Goal: Transaction & Acquisition: Purchase product/service

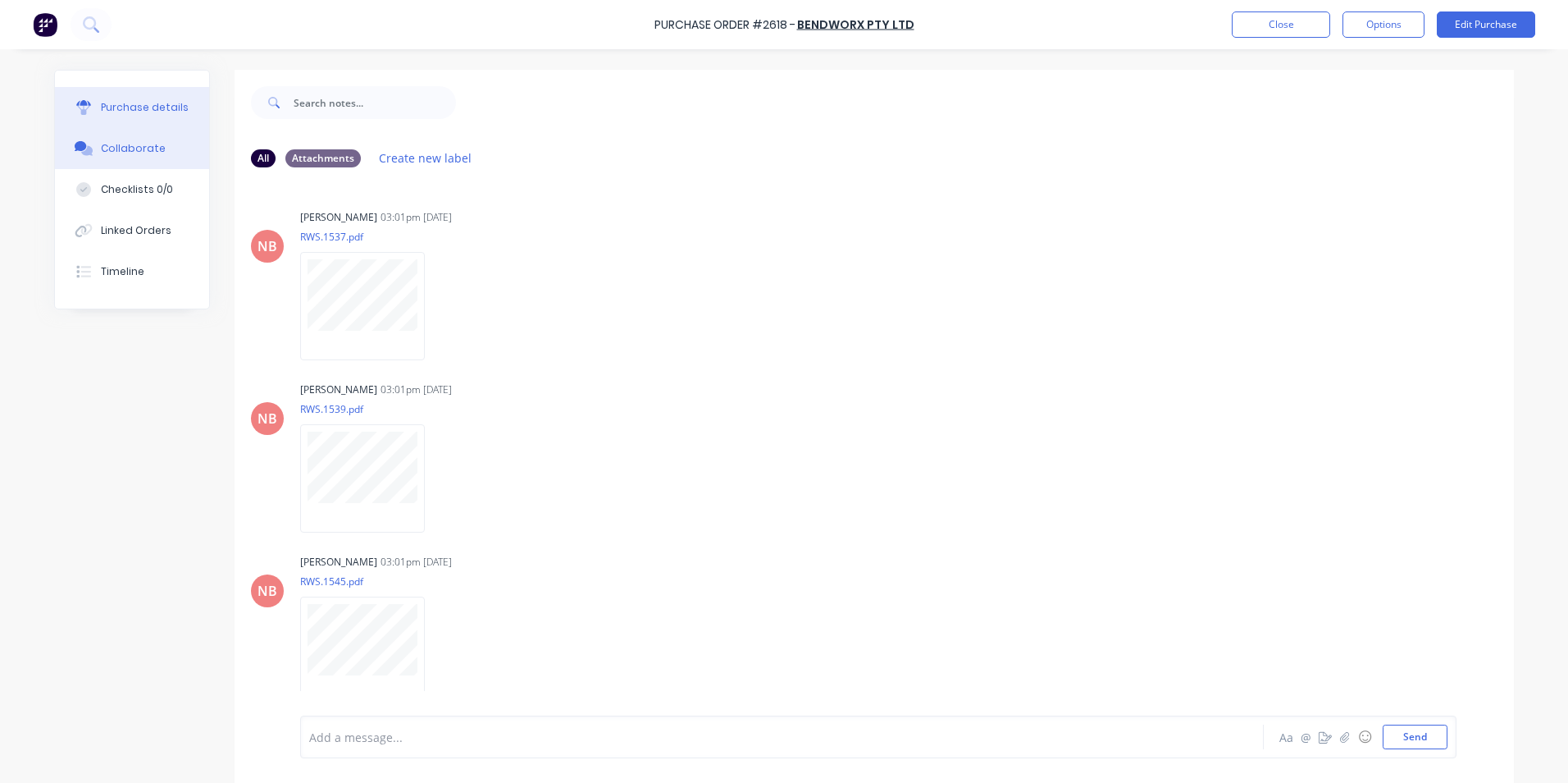
scroll to position [246, 0]
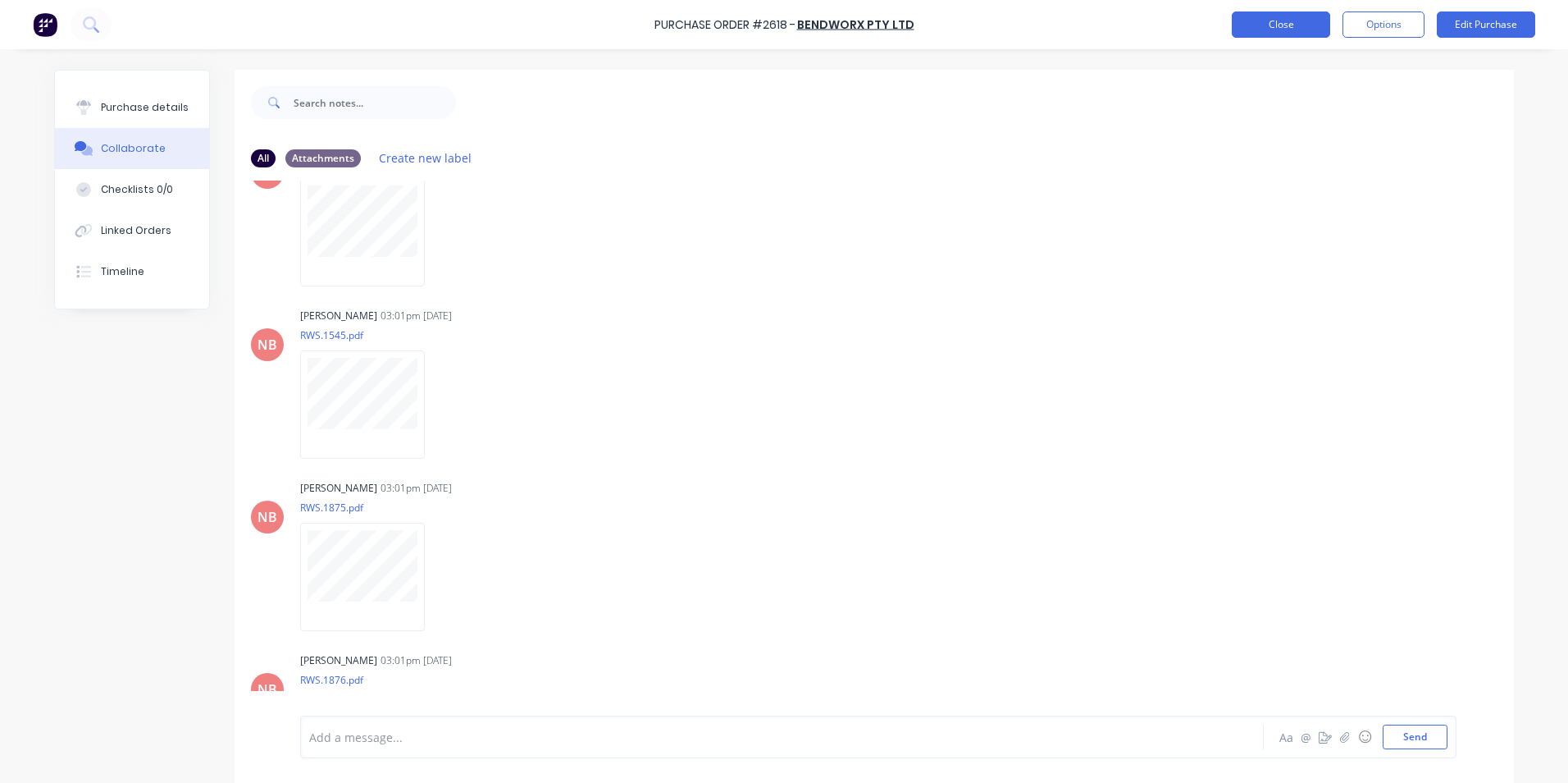
click at [1298, 28] on button "Close" at bounding box center [1281, 24] width 99 height 26
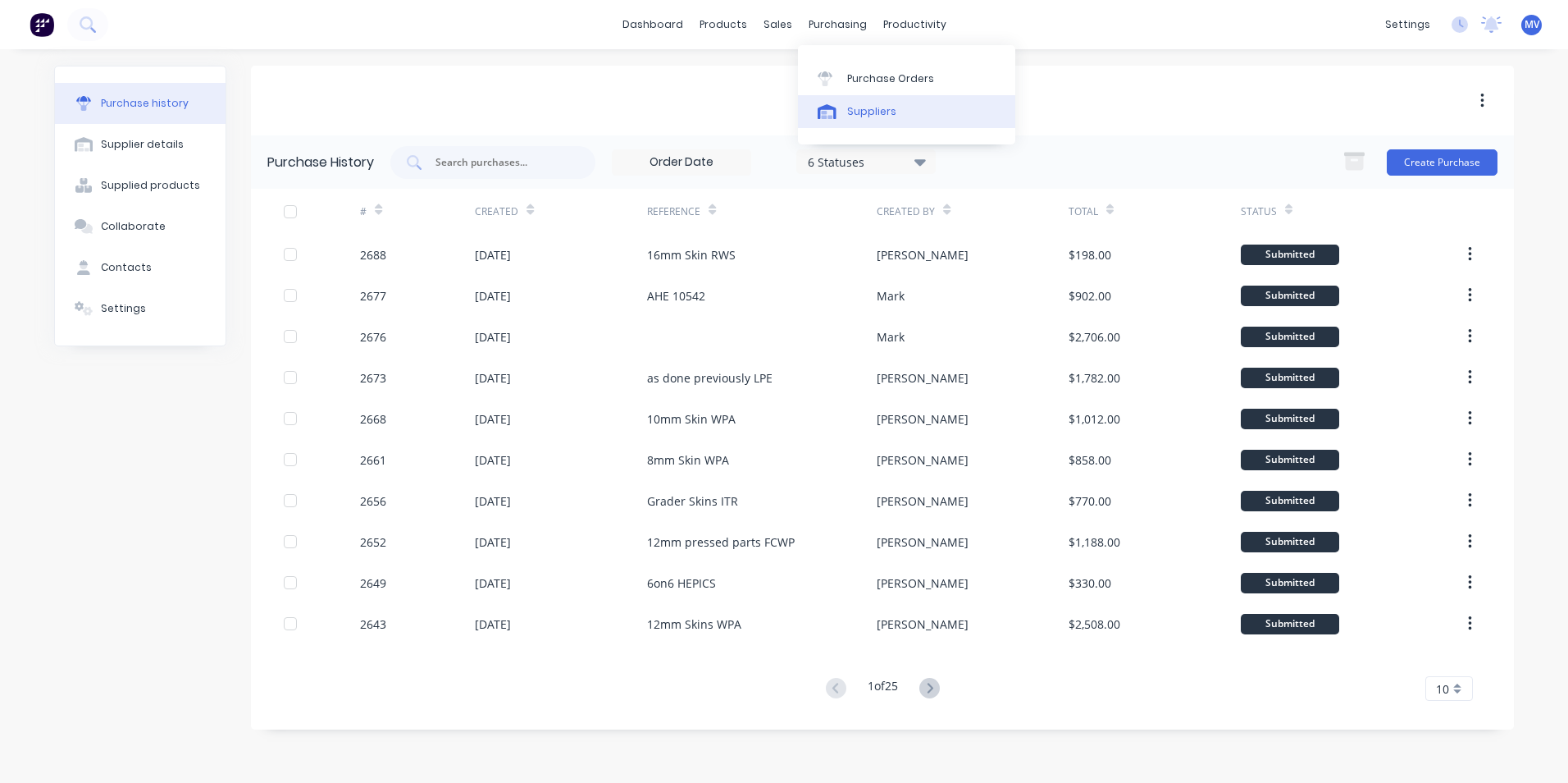
click at [863, 109] on div "Suppliers" at bounding box center [872, 111] width 49 height 15
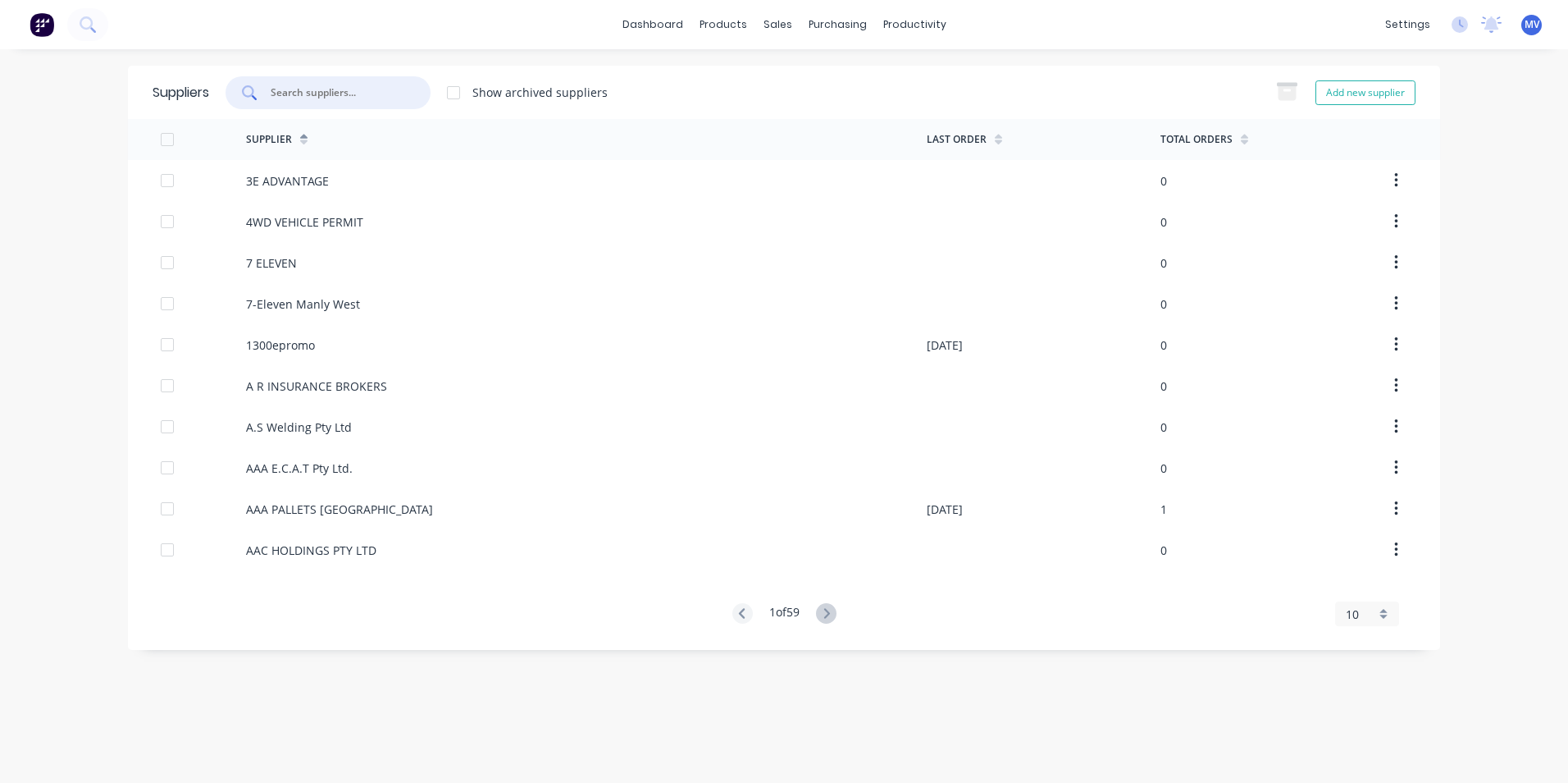
click at [303, 96] on input "text" at bounding box center [337, 92] width 137 height 16
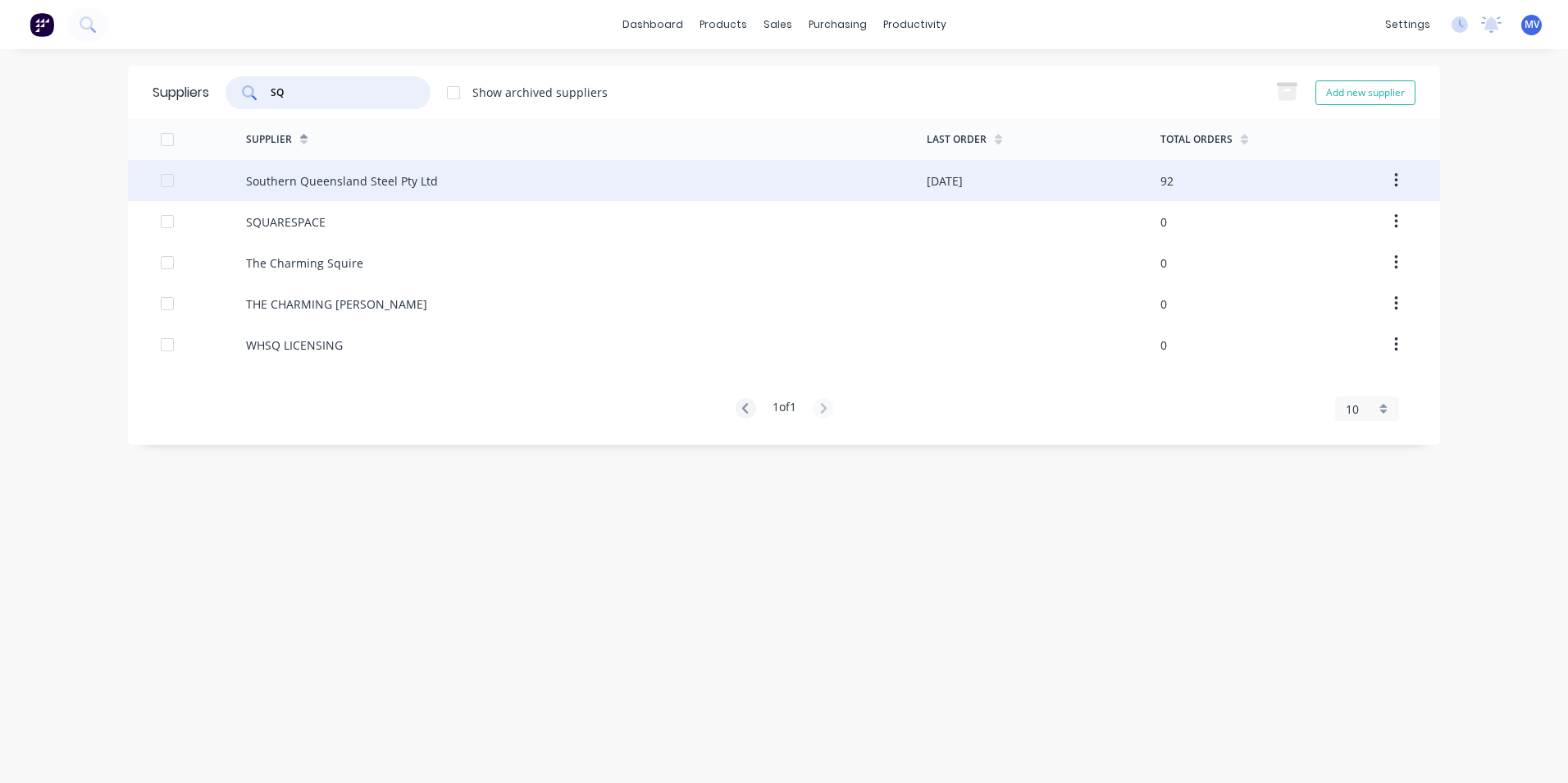
type input "SQ"
click at [313, 179] on div "Southern Queensland Steel Pty Ltd" at bounding box center [342, 181] width 192 height 17
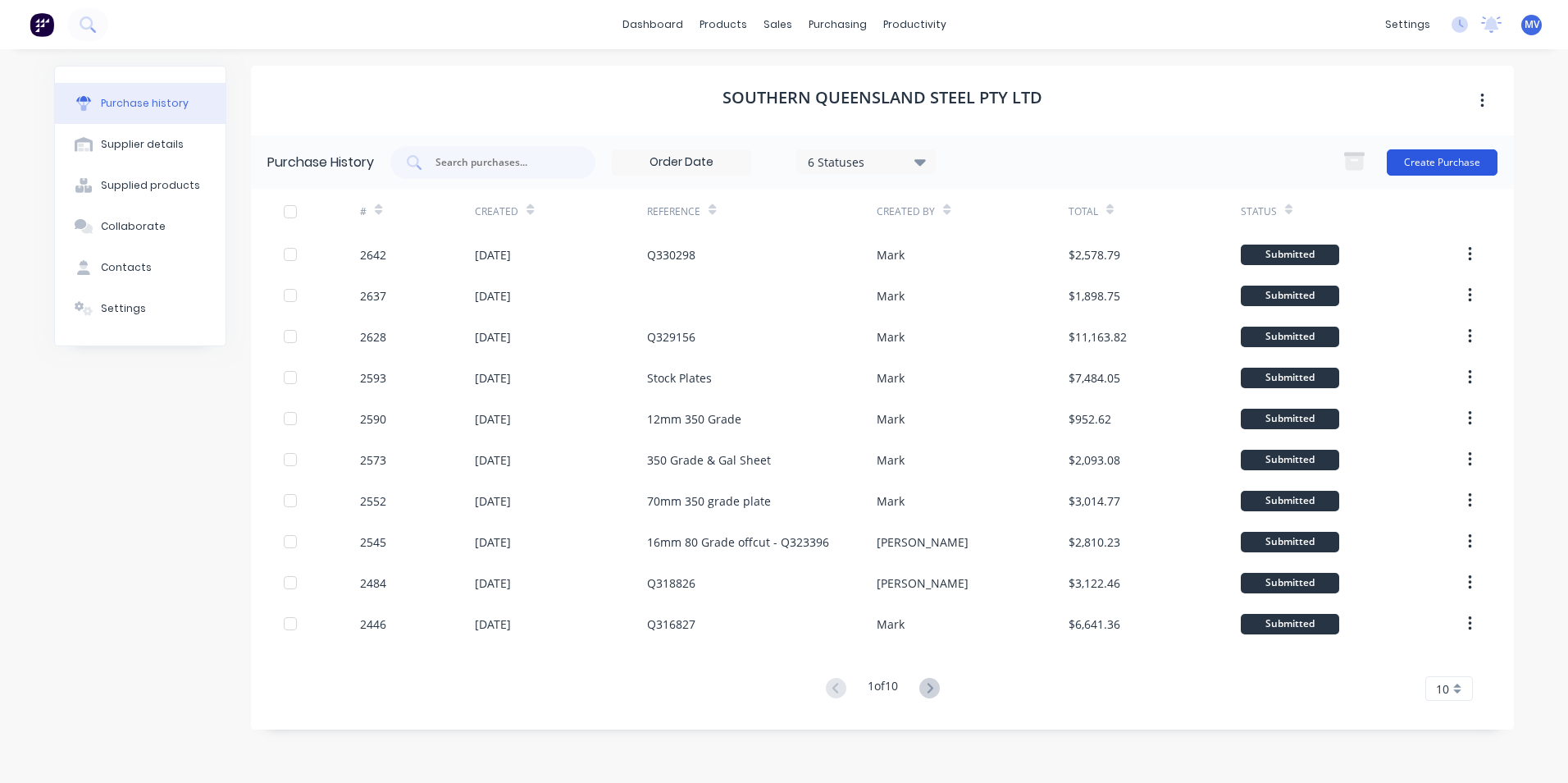
click at [1437, 161] on button "Create Purchase" at bounding box center [1442, 162] width 110 height 26
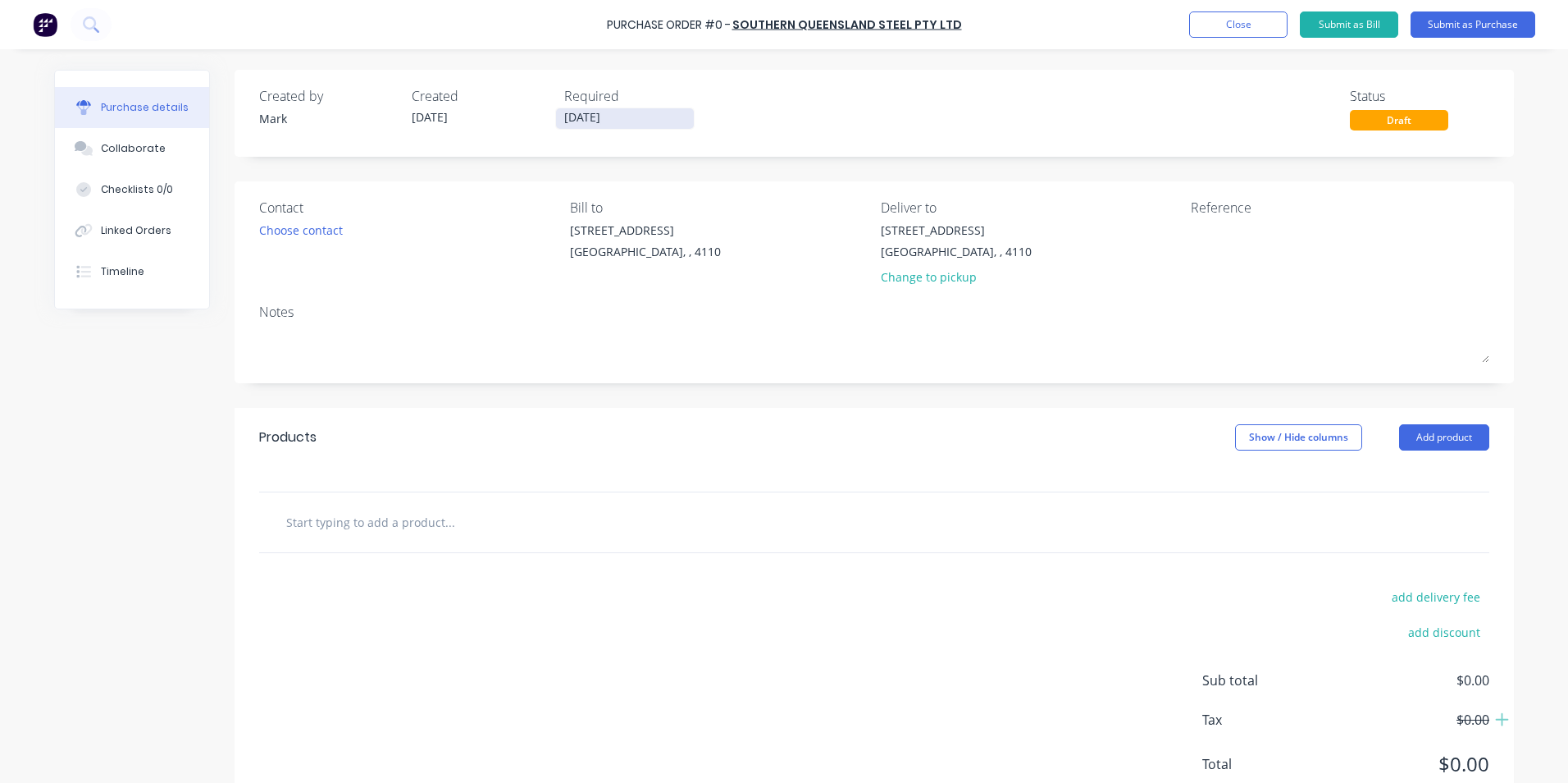
click at [606, 122] on input "[DATE]" at bounding box center [625, 118] width 138 height 20
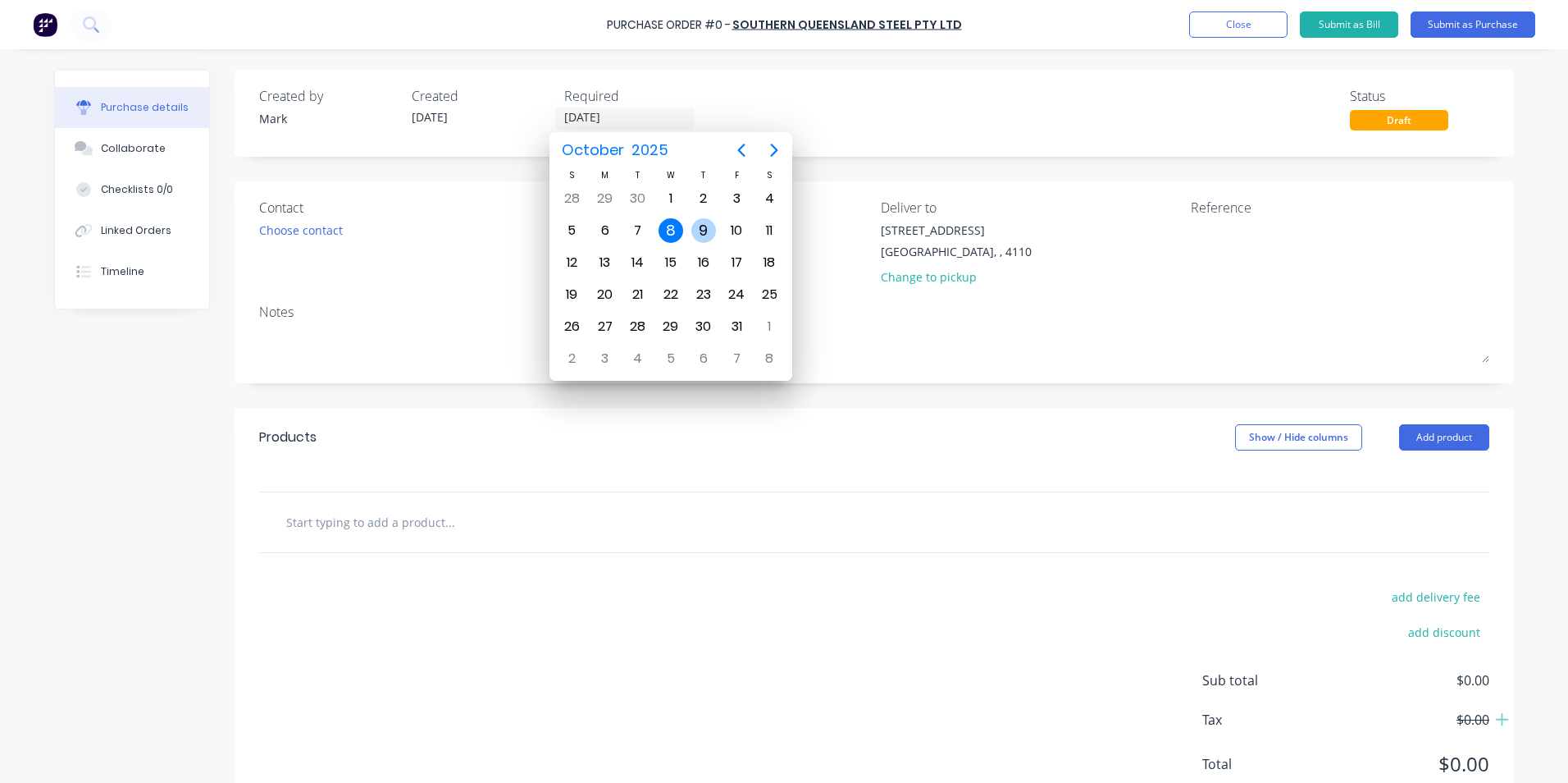
click at [704, 227] on div "9" at bounding box center [703, 230] width 24 height 24
type input "[DATE]"
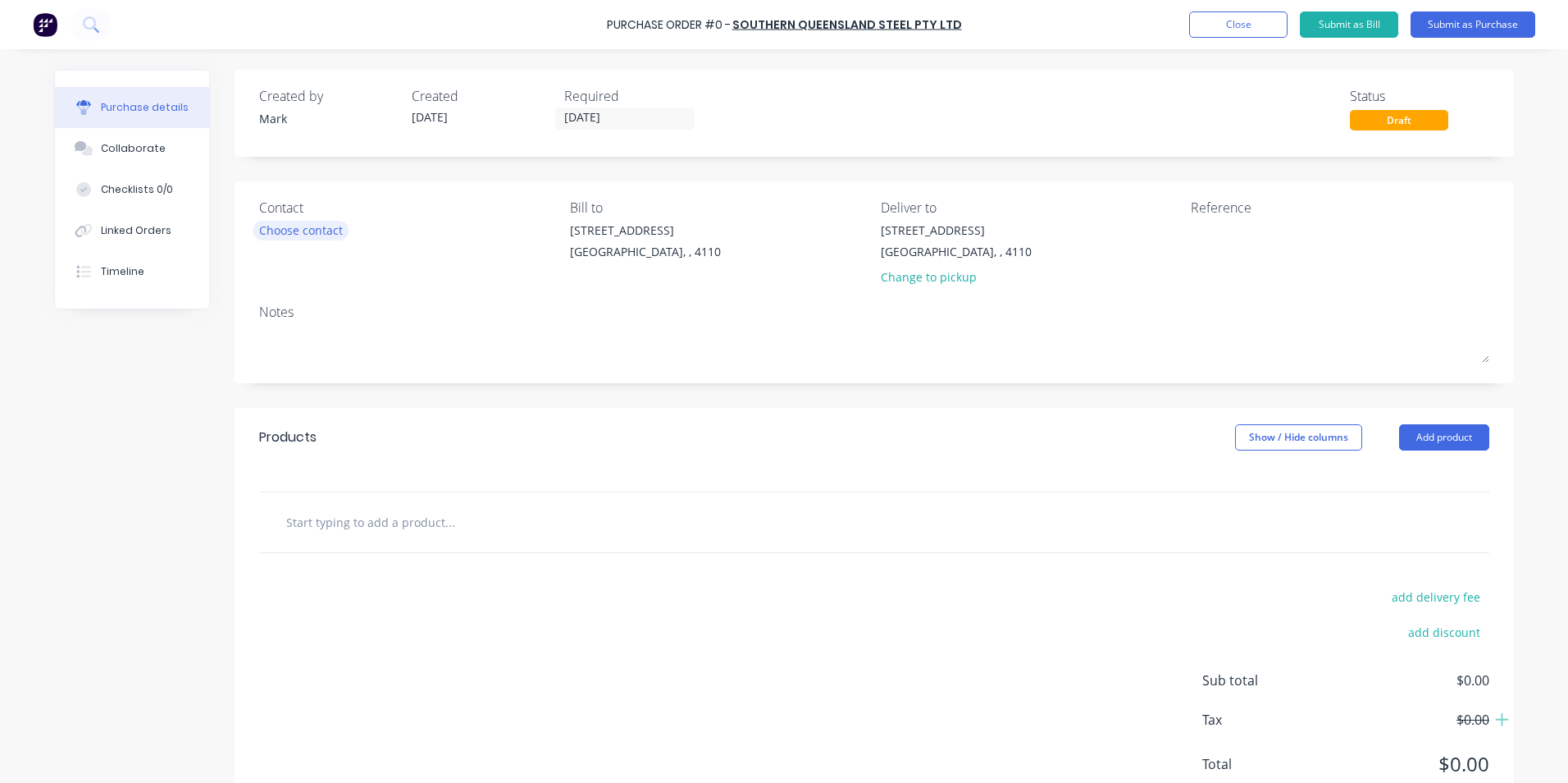
click at [284, 231] on div "Choose contact" at bounding box center [301, 231] width 83 height 17
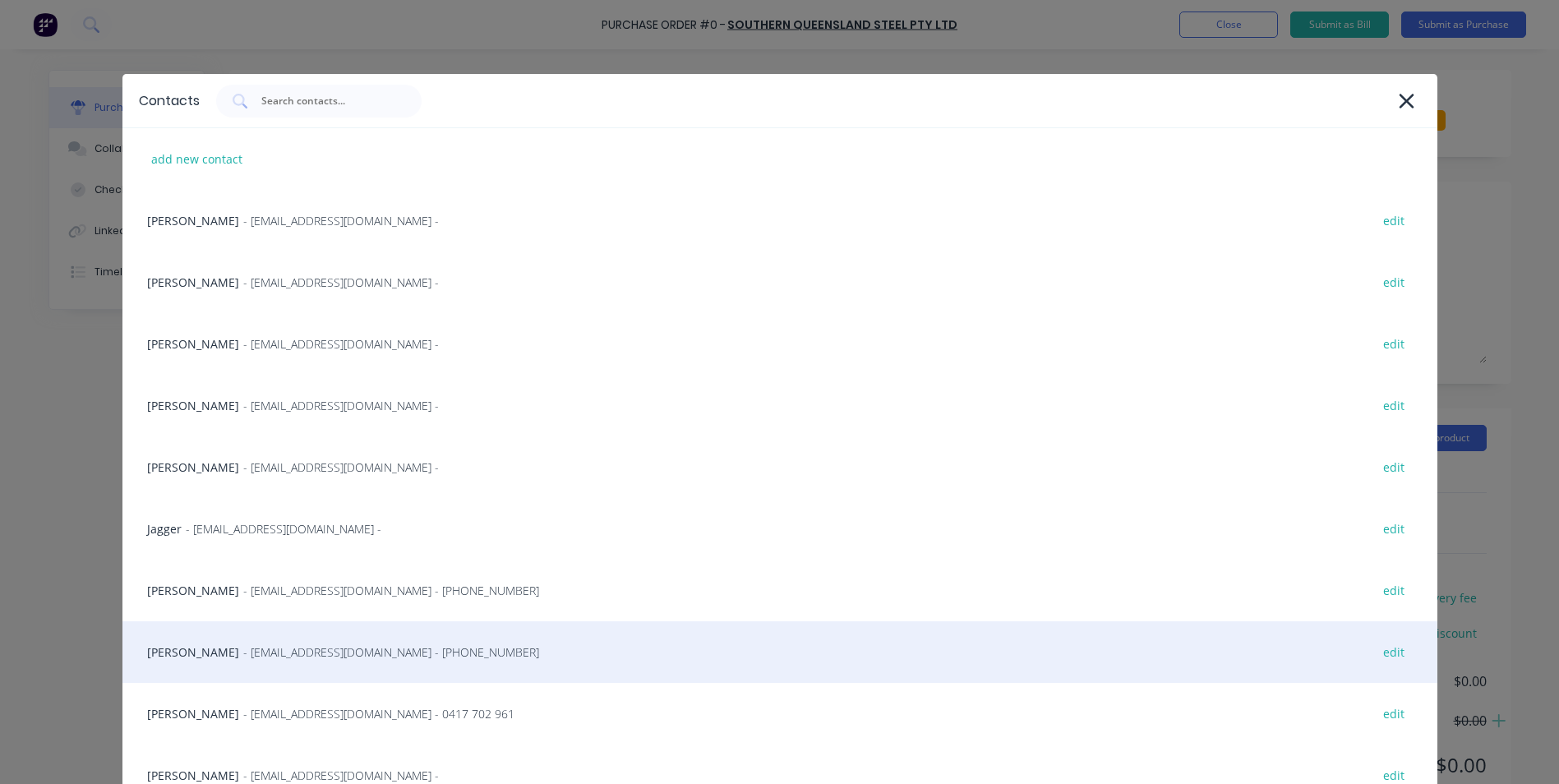
click at [173, 652] on div "[PERSON_NAME] - [EMAIL_ADDRESS][DOMAIN_NAME] - [PHONE_NUMBER] edit" at bounding box center [780, 652] width 1315 height 62
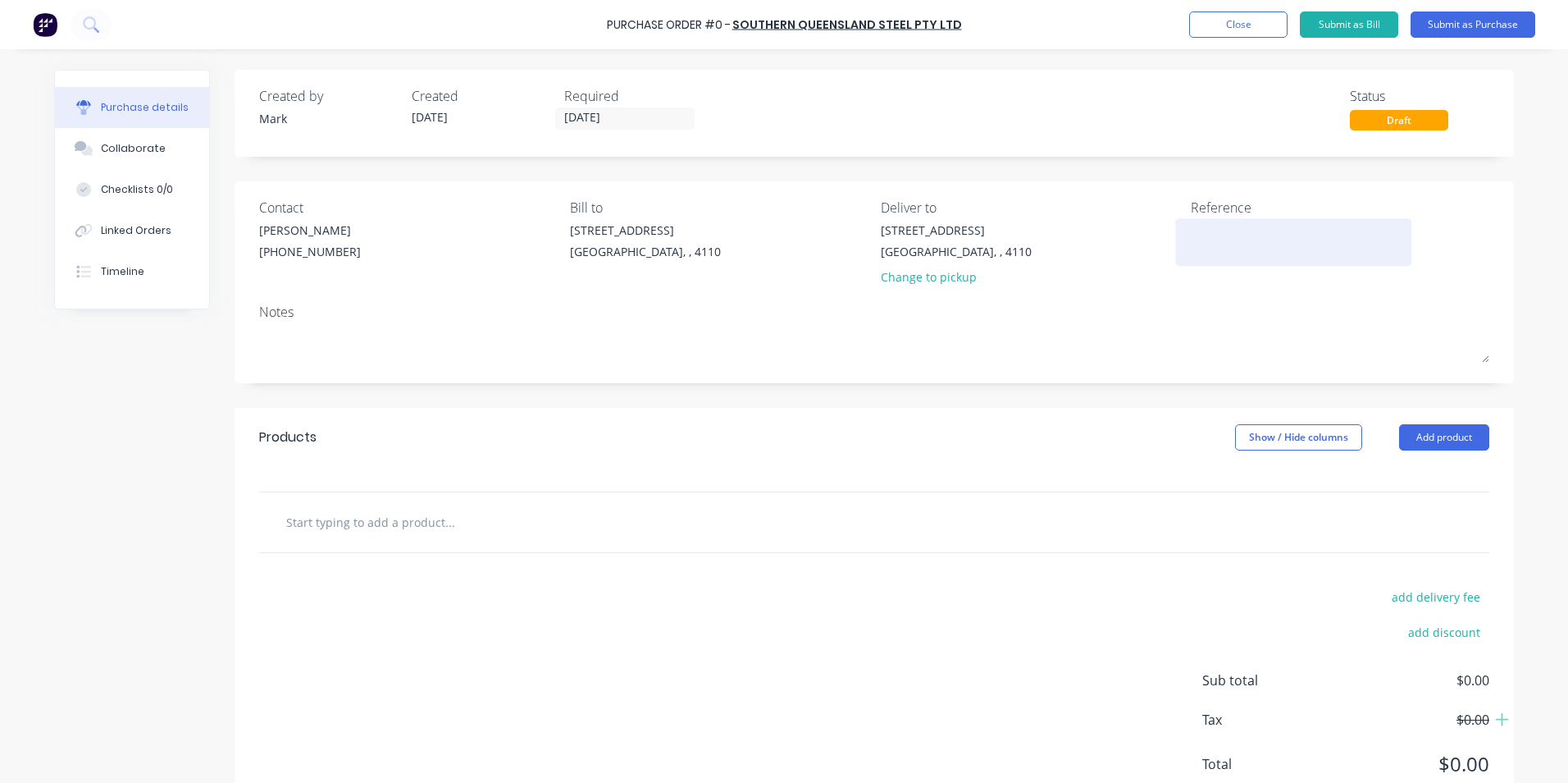
click at [1214, 234] on textarea at bounding box center [1294, 240] width 205 height 37
type textarea "Q333602"
type textarea "x"
type textarea "Q333602"
click at [1428, 435] on button "Add product" at bounding box center [1444, 437] width 90 height 26
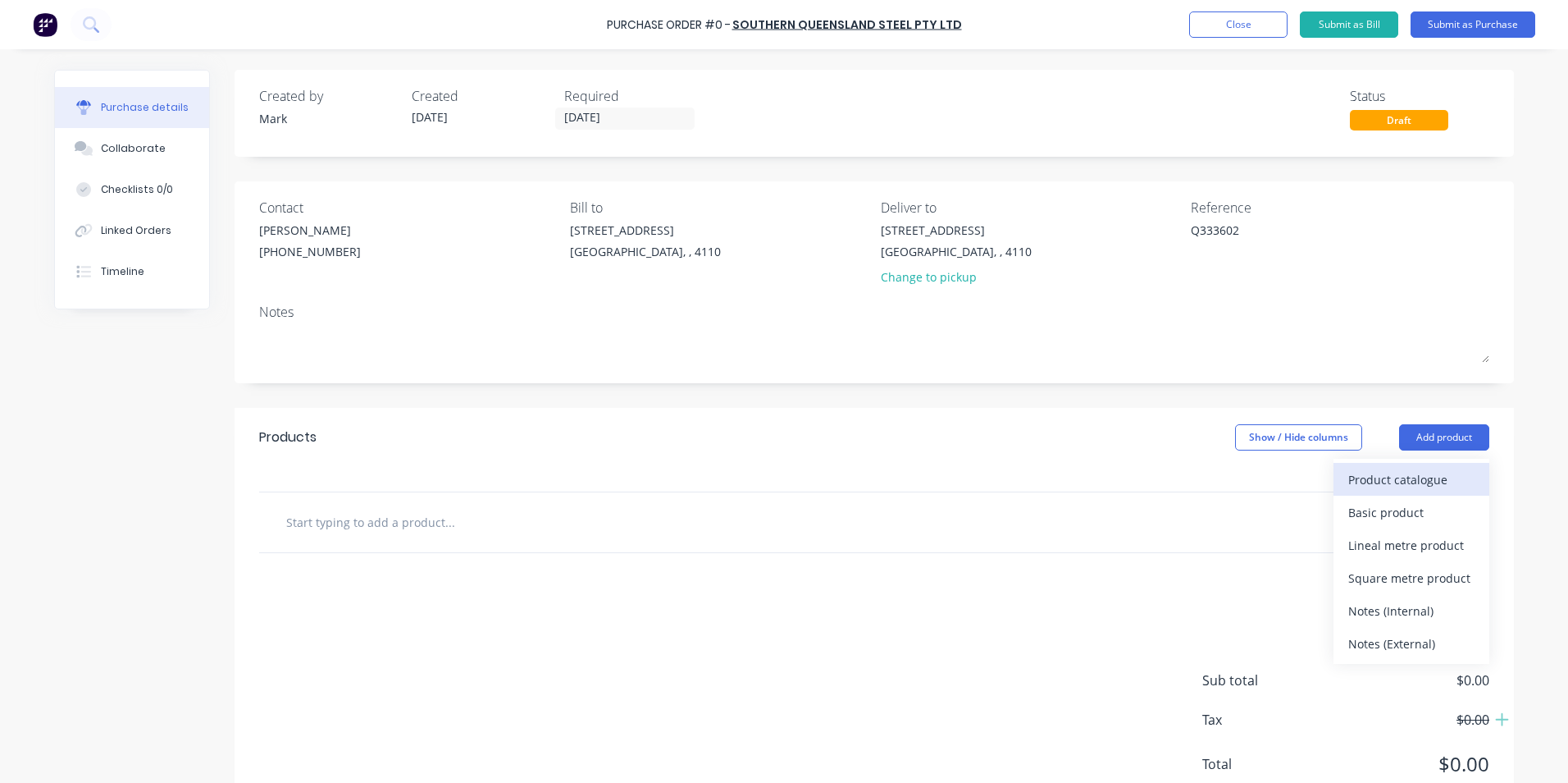
click at [1379, 480] on div "Product catalogue" at bounding box center [1411, 480] width 126 height 24
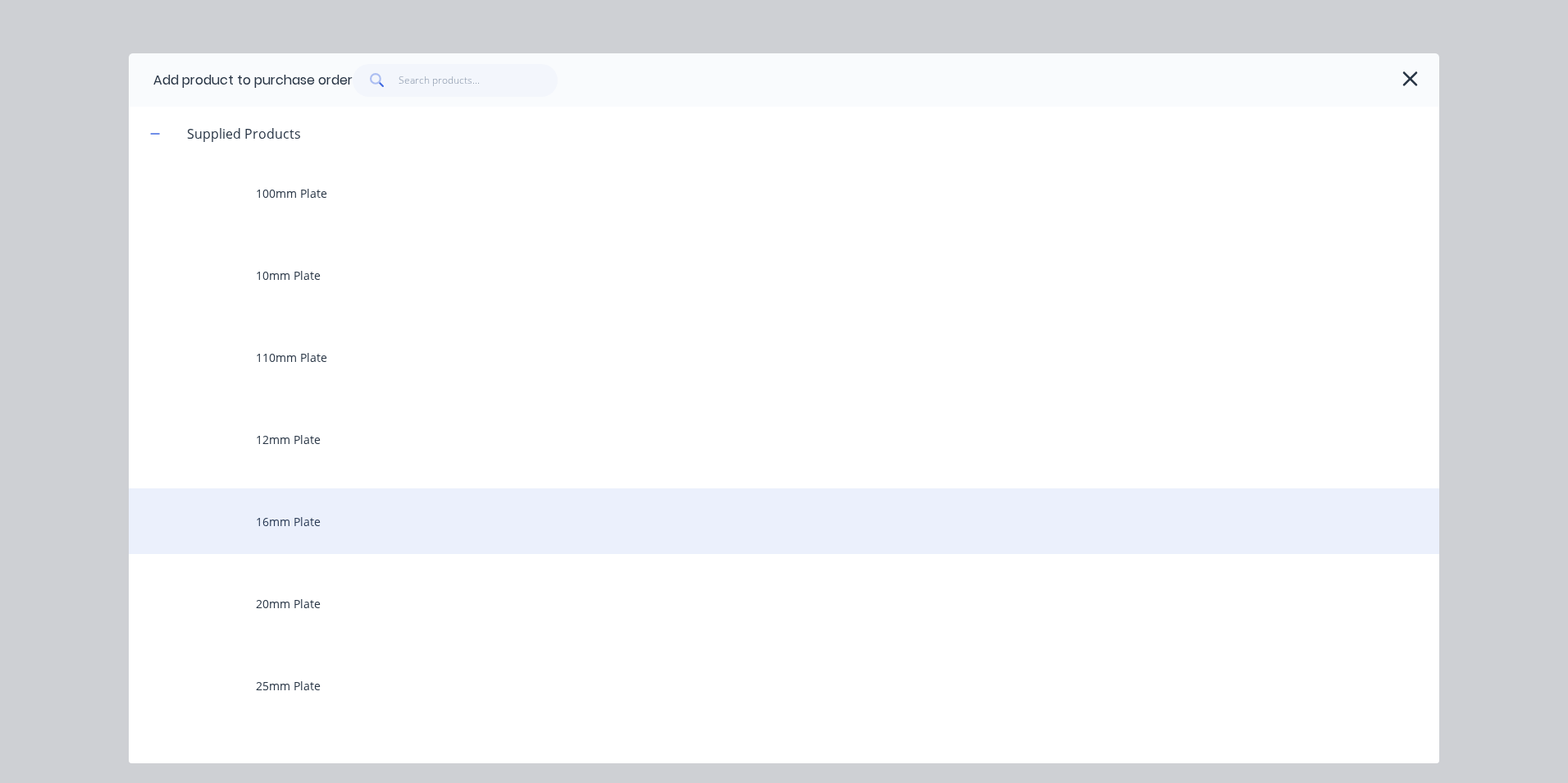
click at [283, 524] on div "16mm Plate" at bounding box center [784, 521] width 1310 height 66
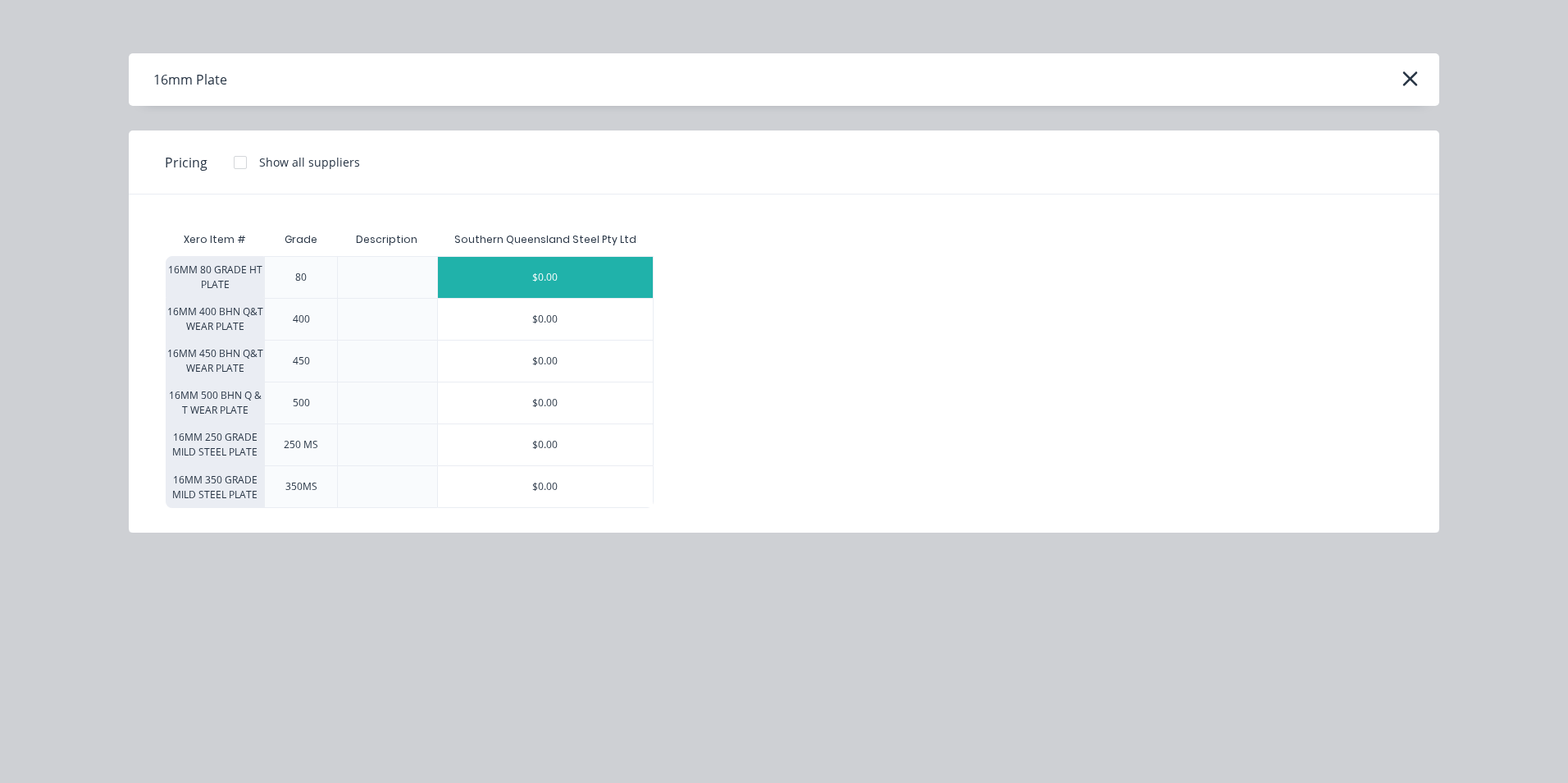
click at [607, 275] on div "$0.00" at bounding box center [545, 277] width 216 height 41
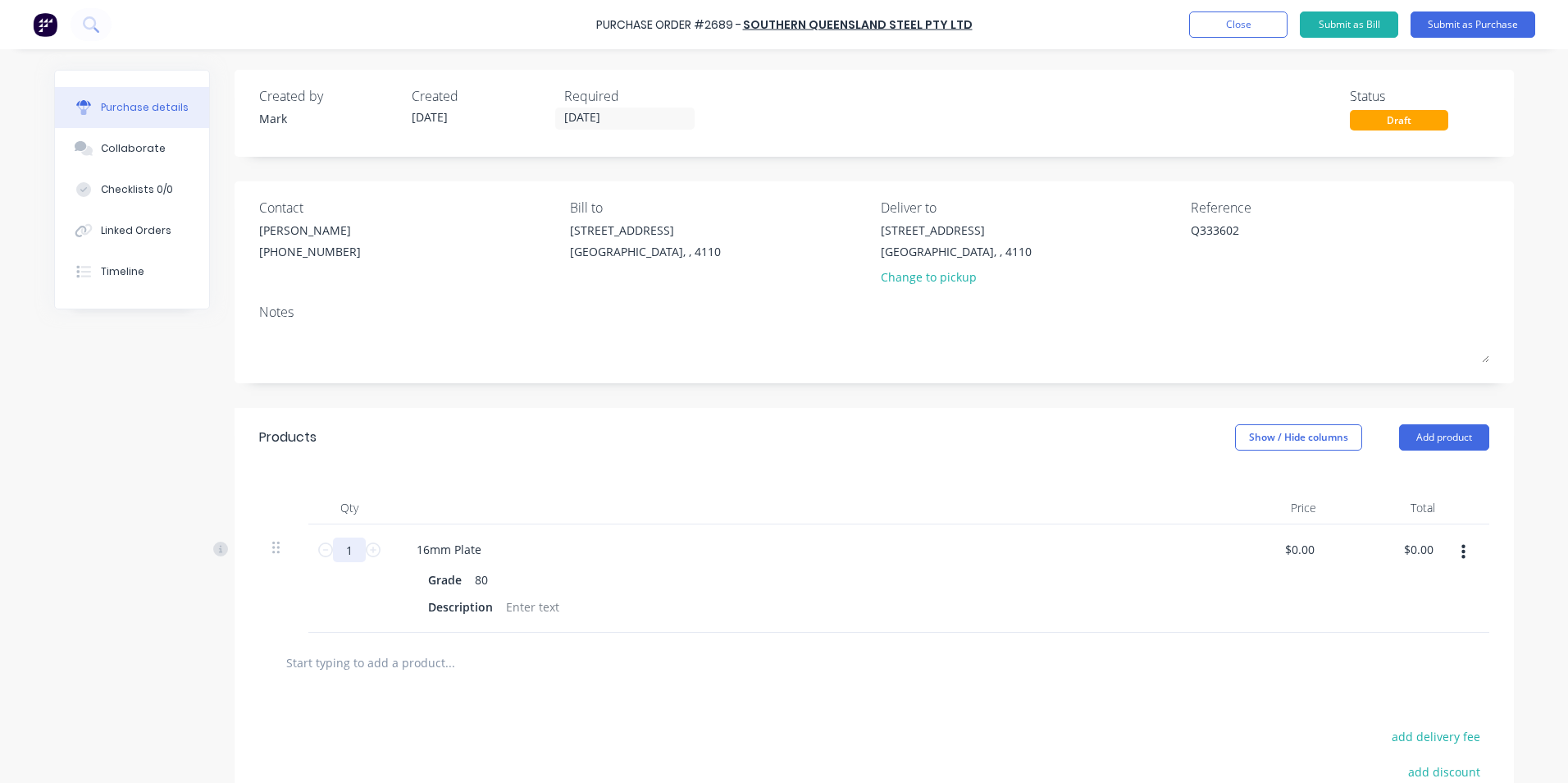
click at [341, 549] on input "1" at bounding box center [350, 549] width 33 height 24
type textarea "x"
type input "3"
type textarea "x"
type input "36"
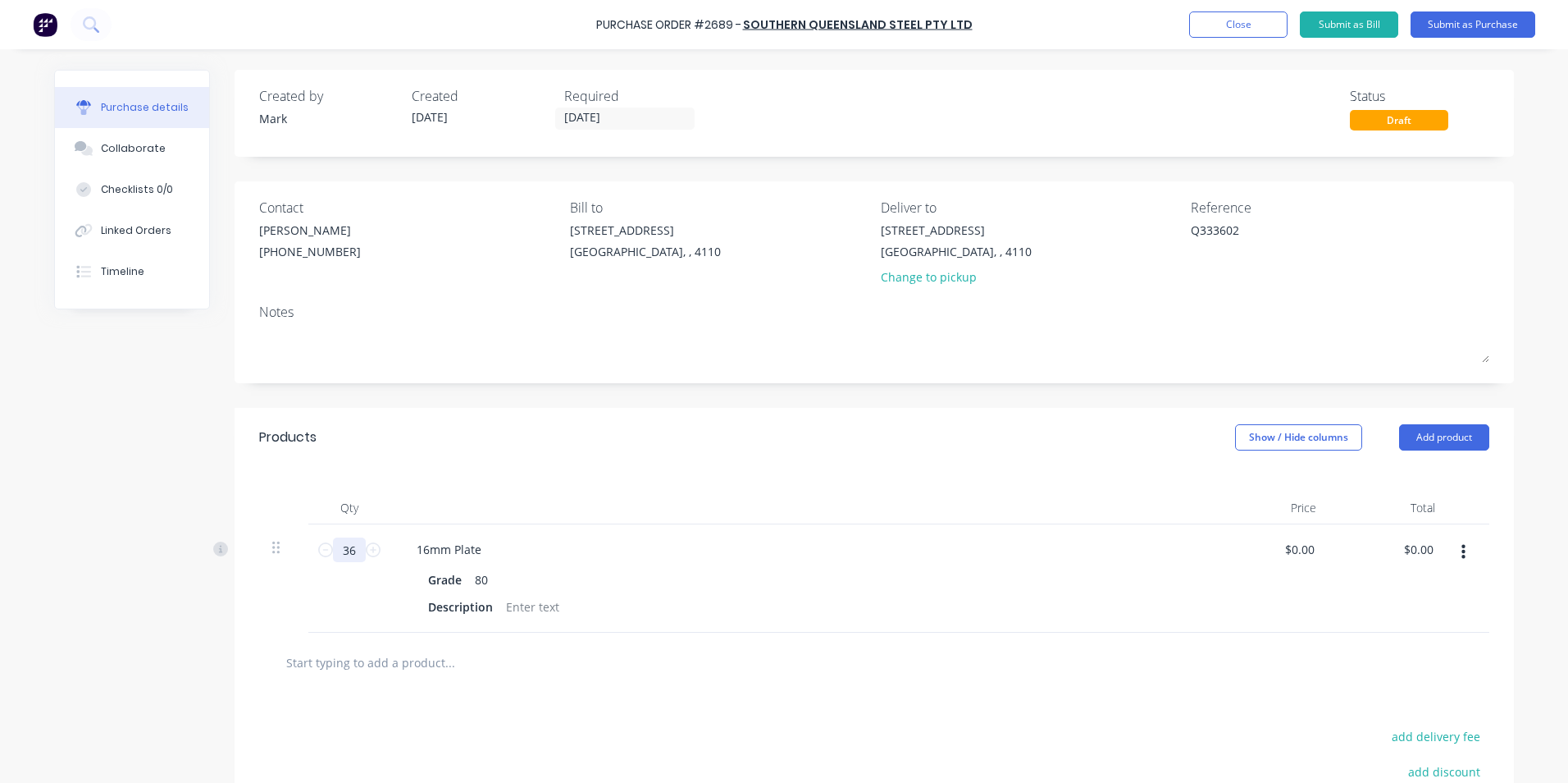
type textarea "x"
type input "364"
type textarea "x"
type input "364."
type textarea "x"
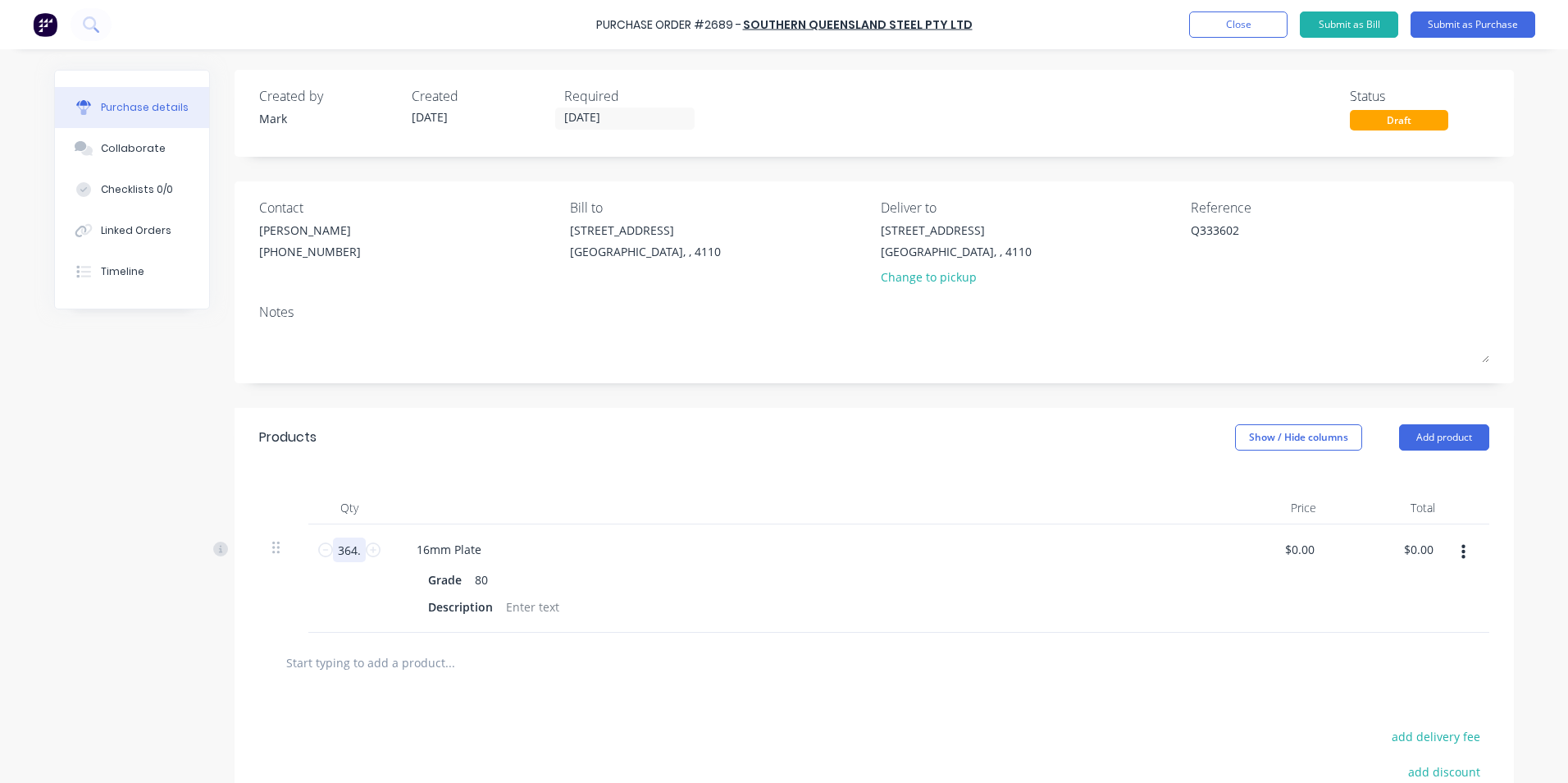
type input "364.9"
type textarea "x"
type input "364.9"
type textarea "x"
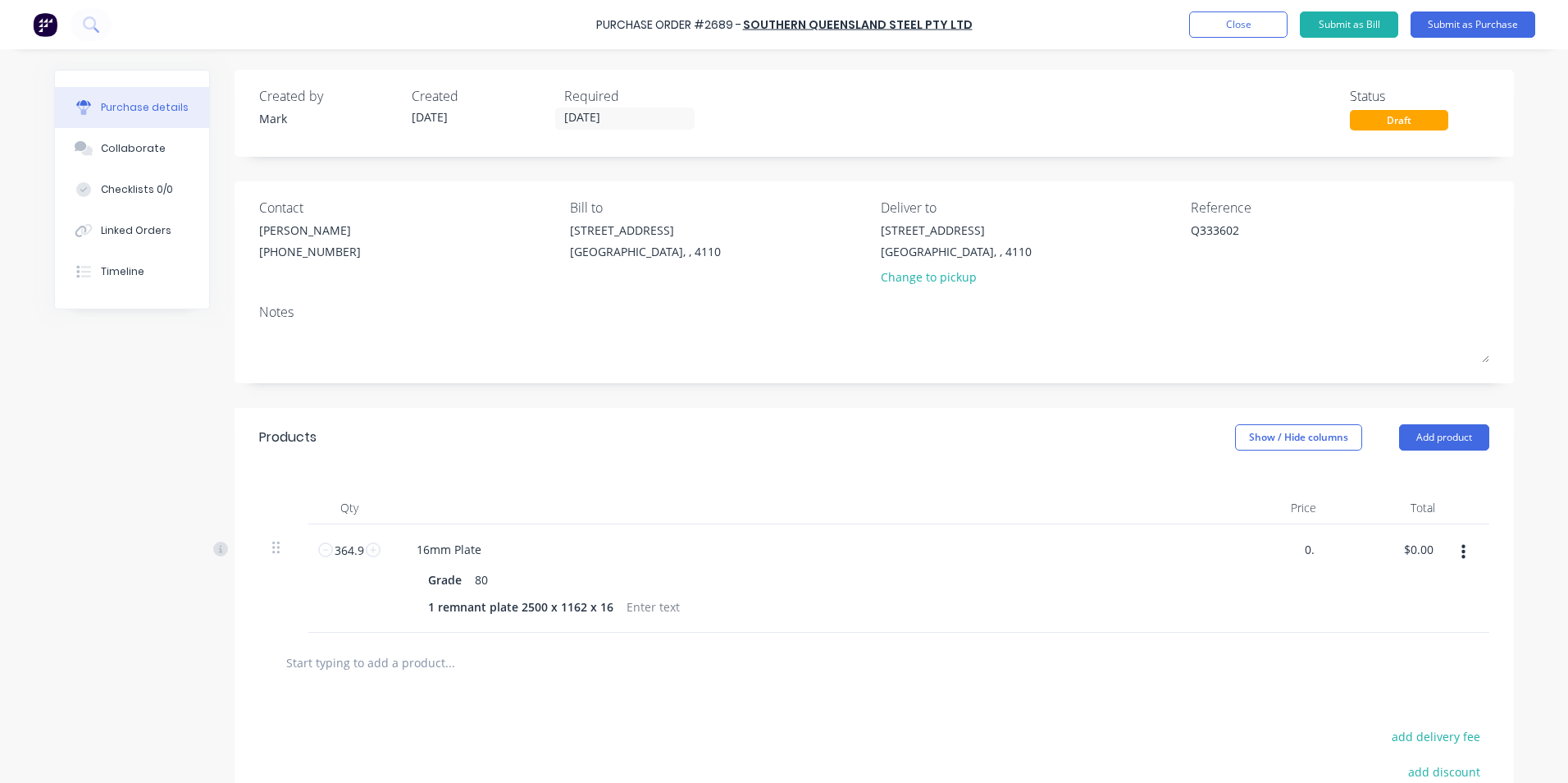
type input "0"
type input "3.5"
type textarea "x"
type input "$3.50"
type input "1277.15"
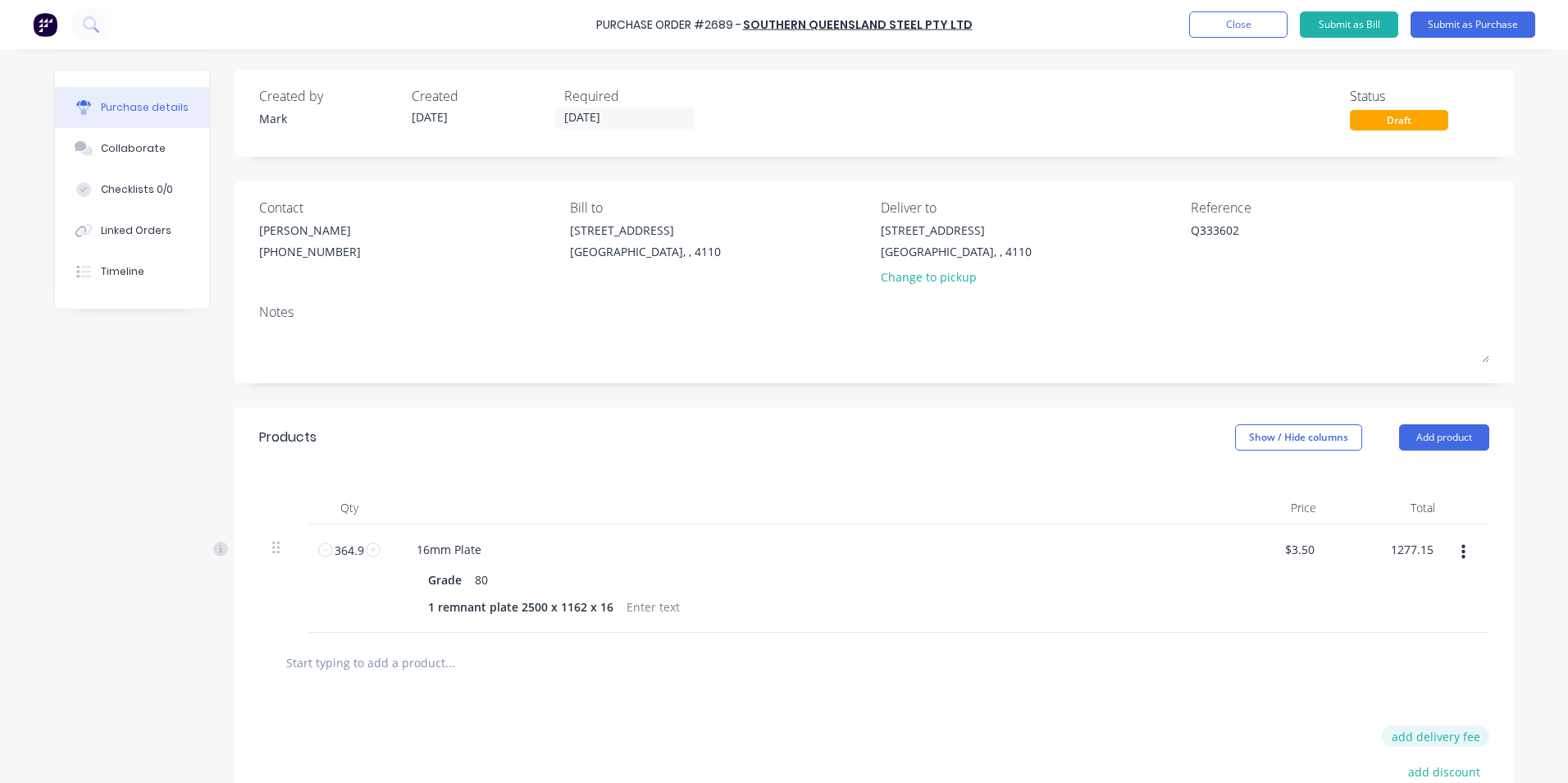
type textarea "x"
type input "$1,277.15"
click at [1419, 738] on button "add delivery fee" at bounding box center [1435, 736] width 108 height 21
type textarea "x"
click at [1419, 738] on input "[DATE]" at bounding box center [1420, 737] width 99 height 24
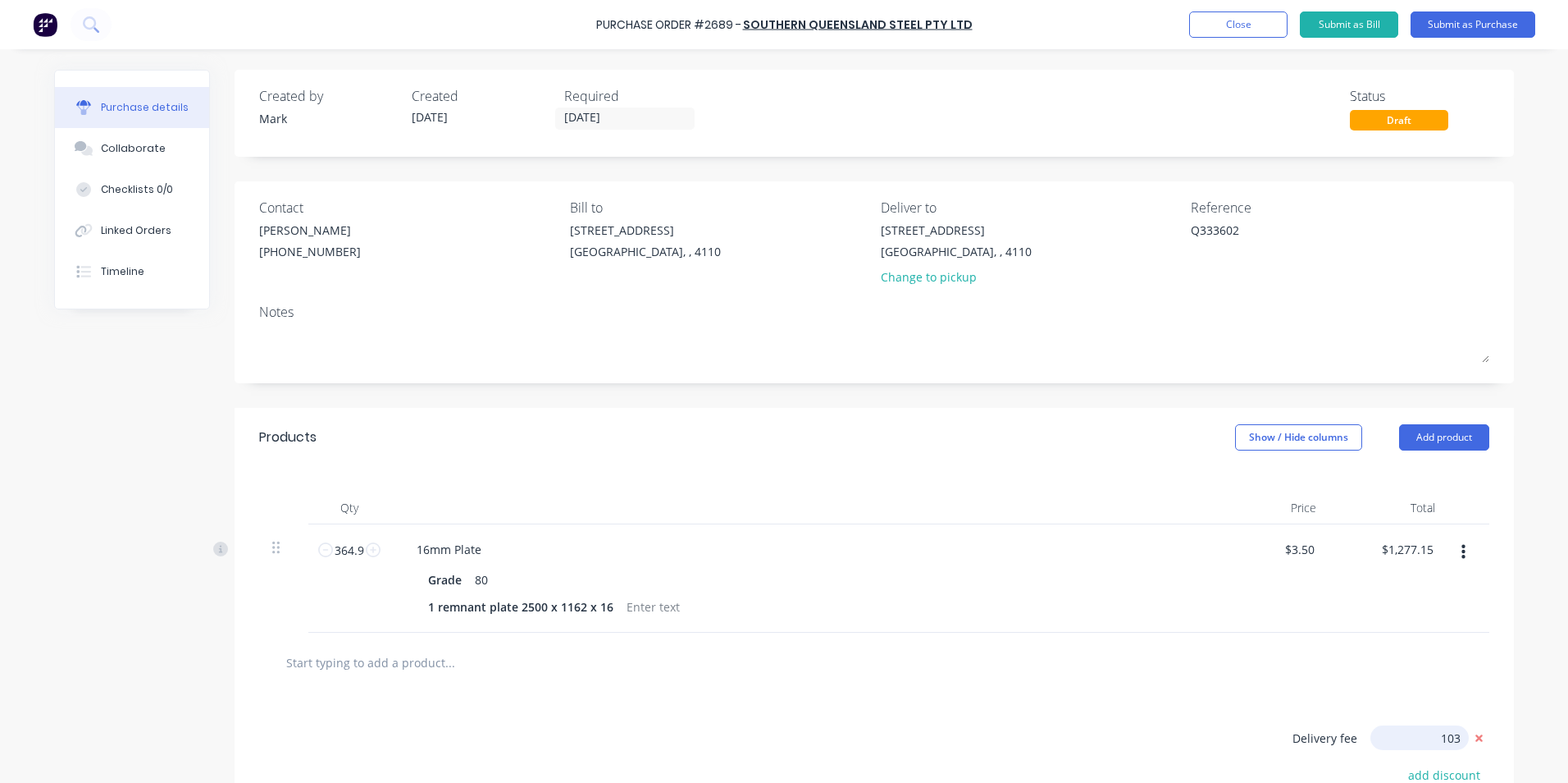
type input "103"
type textarea "x"
type input "$103.00"
click at [1085, 660] on div at bounding box center [874, 662] width 1204 height 33
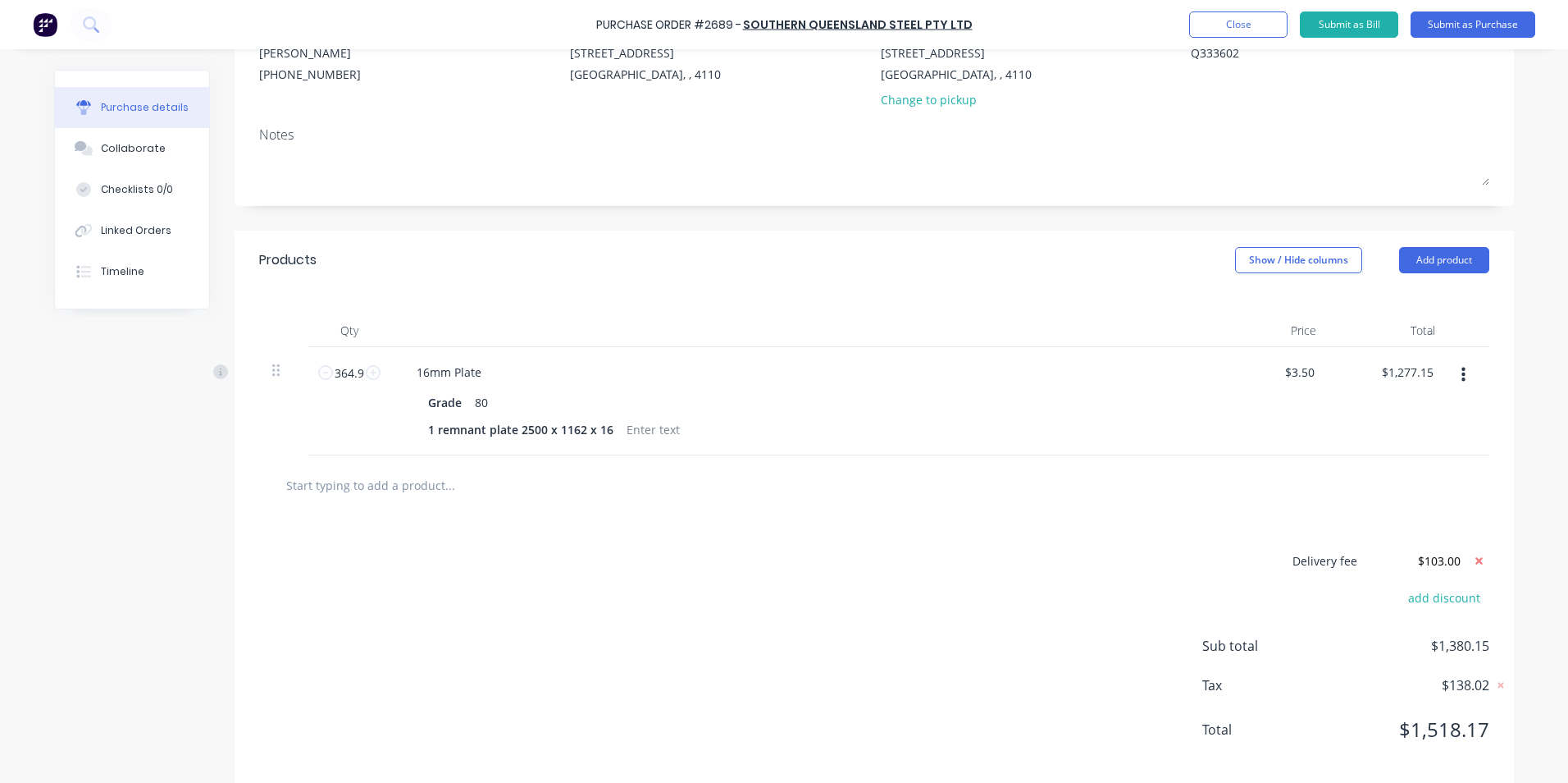
scroll to position [200, 0]
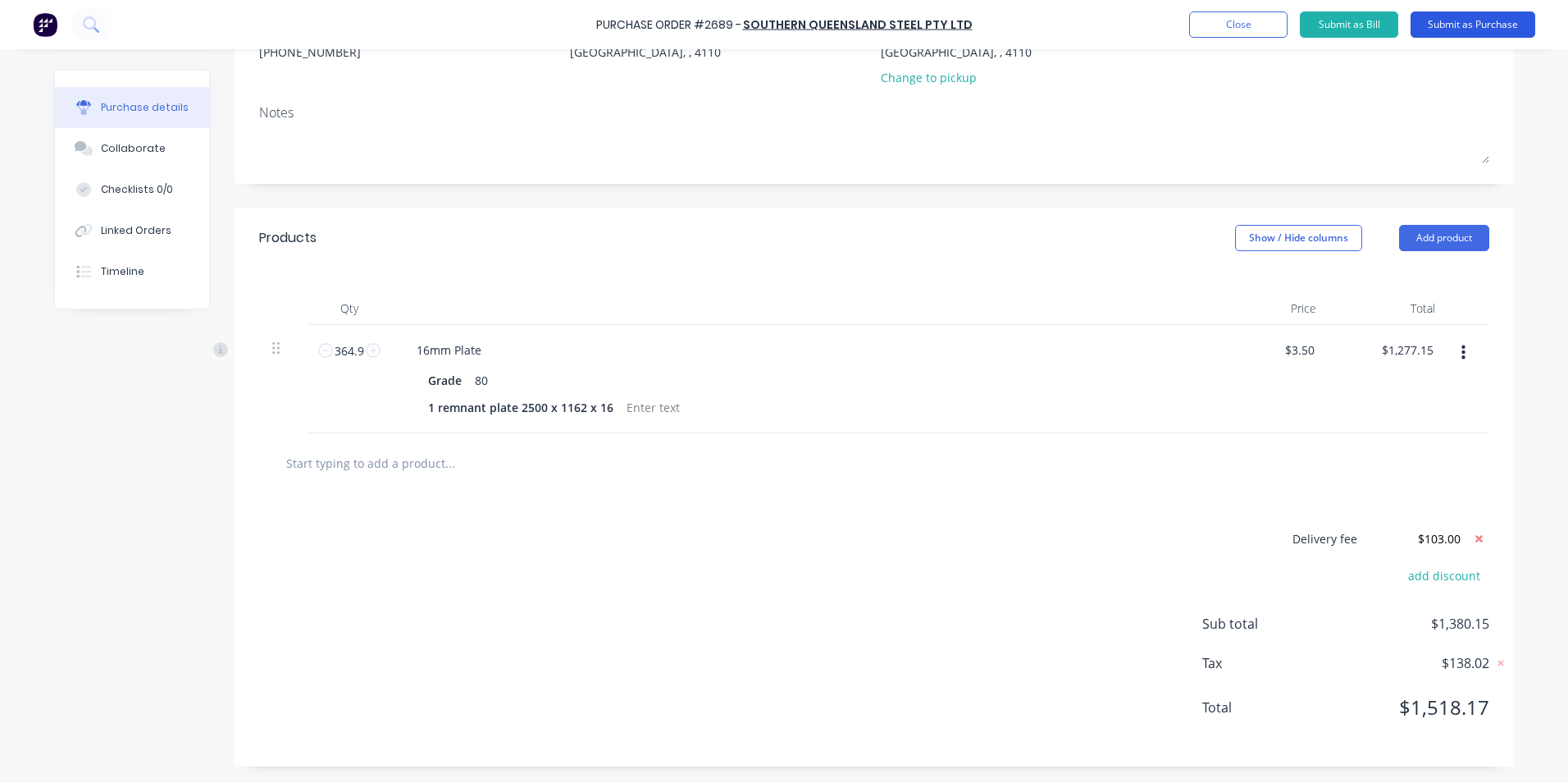
click at [1467, 20] on button "Submit as Purchase" at bounding box center [1473, 24] width 125 height 26
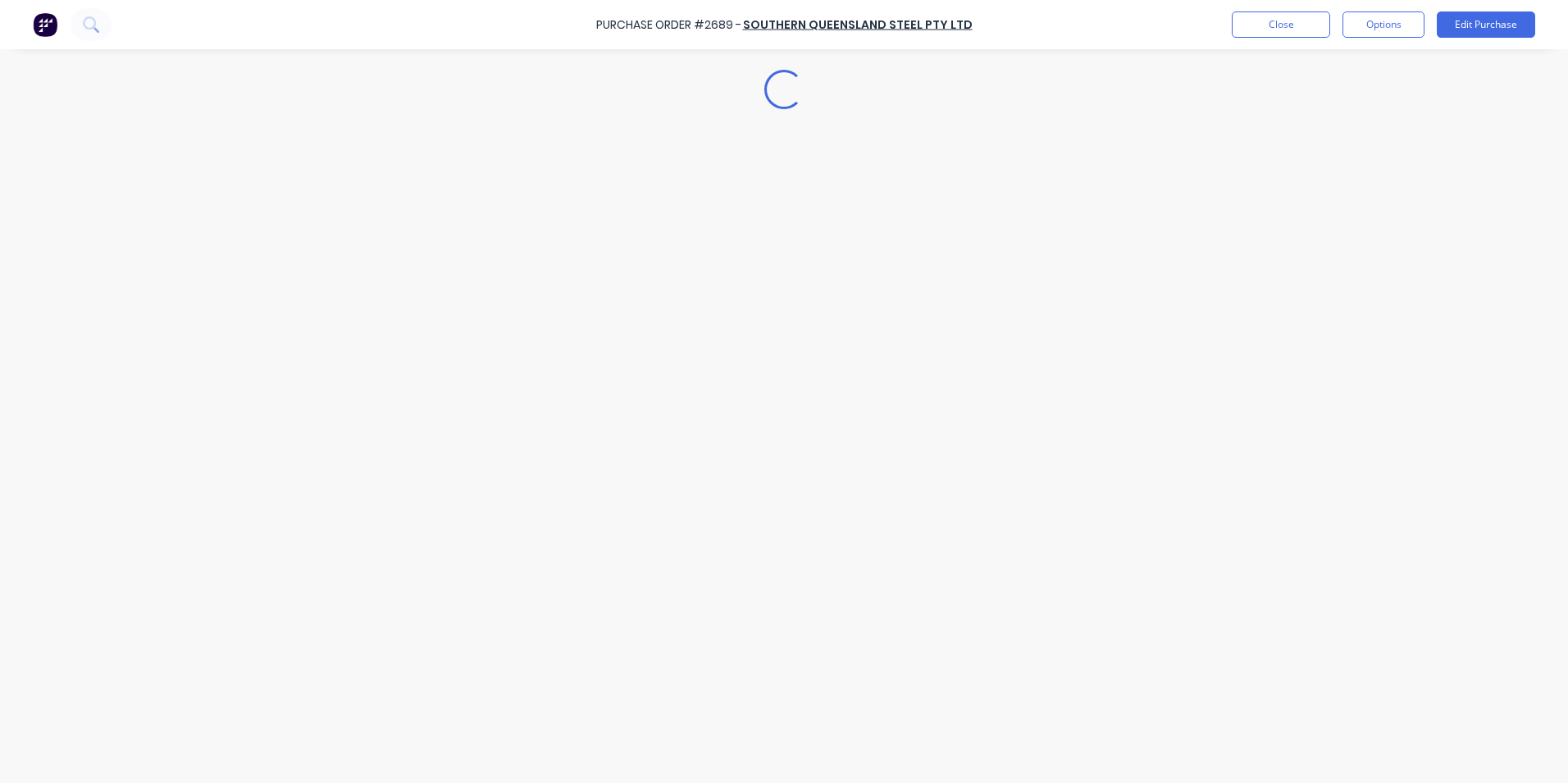
scroll to position [0, 0]
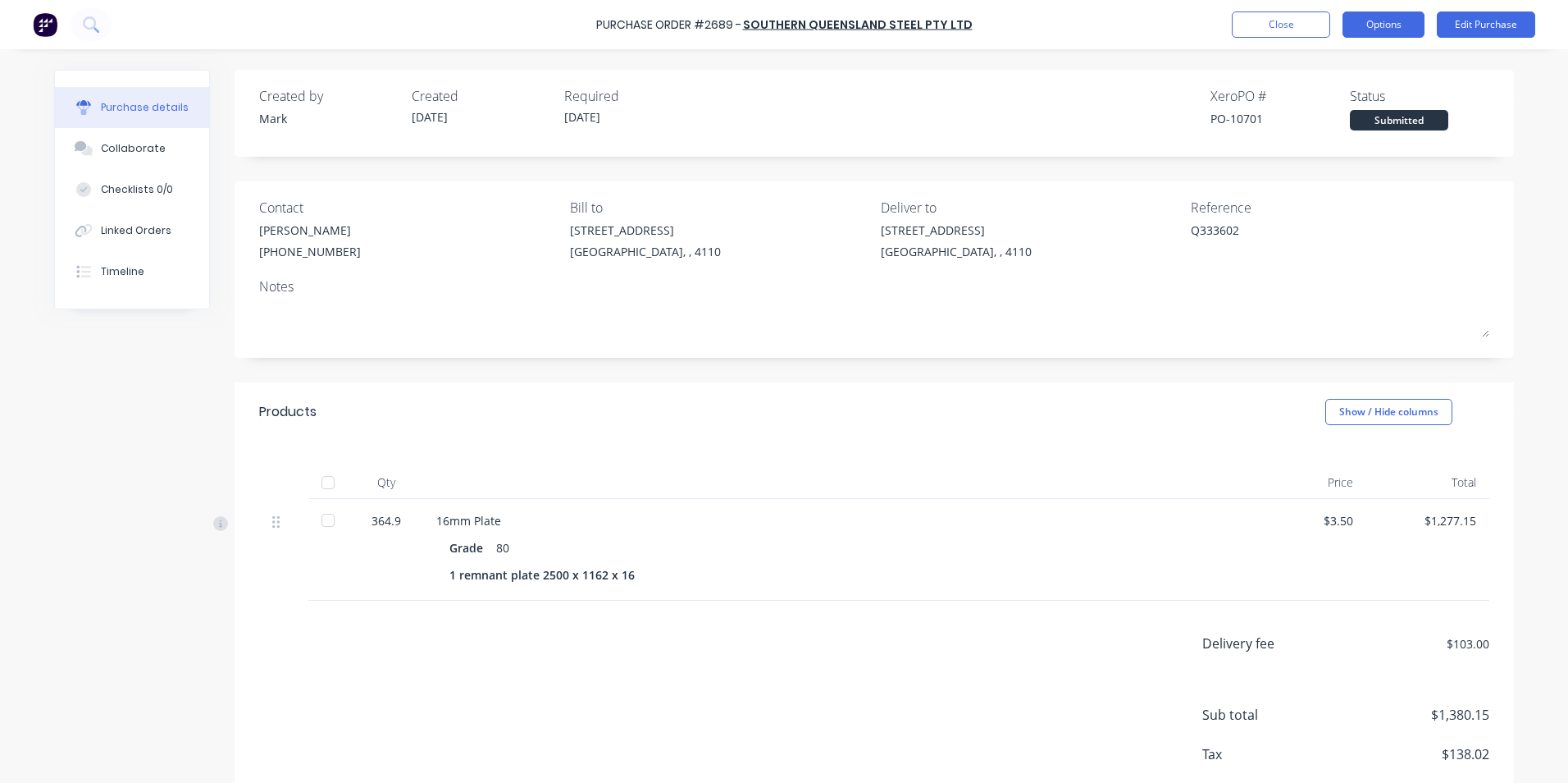
click at [1381, 22] on button "Options" at bounding box center [1383, 24] width 82 height 26
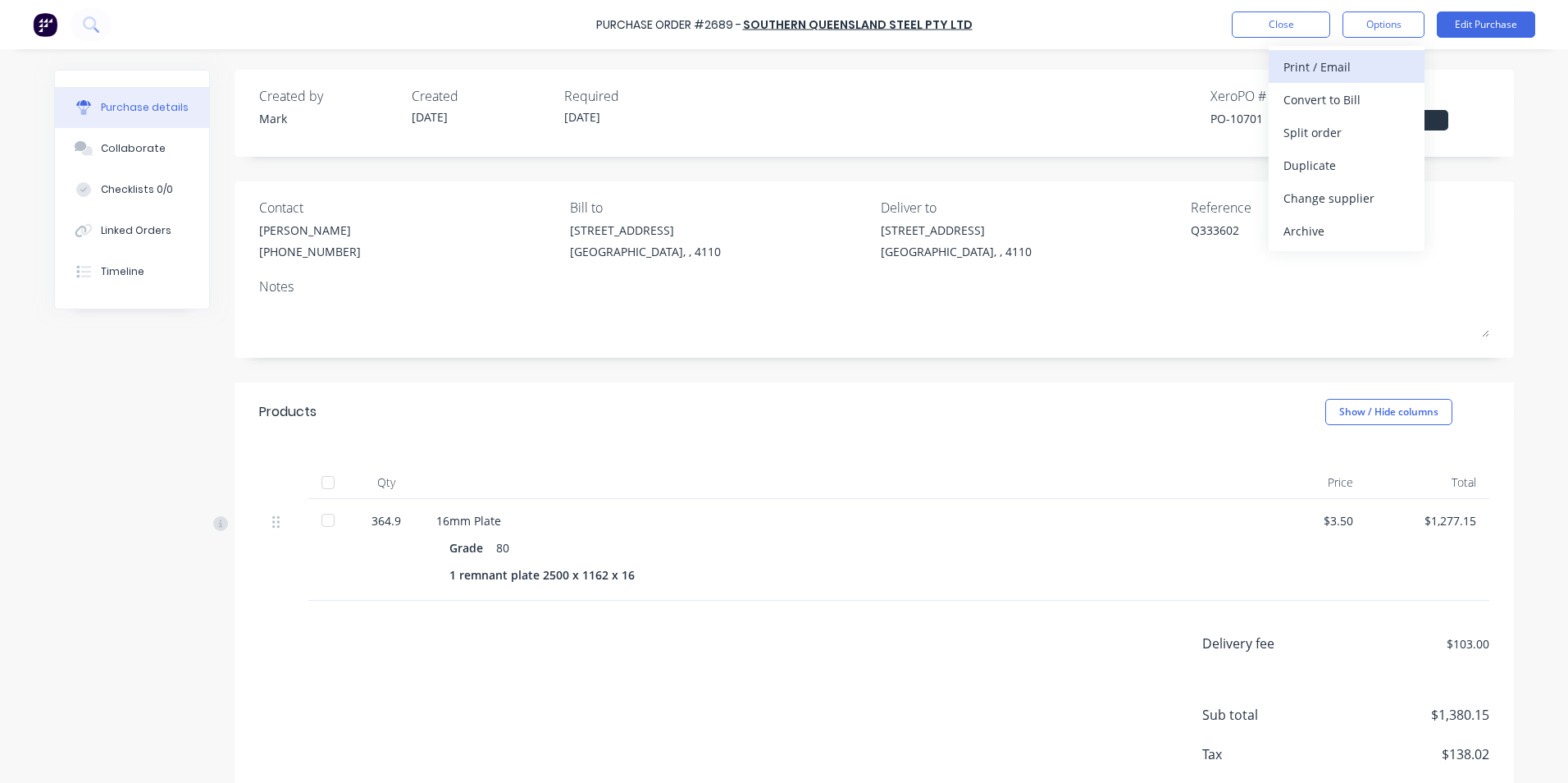
click at [1308, 63] on div "Print / Email" at bounding box center [1346, 67] width 126 height 24
click at [1297, 92] on div "With pricing" at bounding box center [1346, 100] width 126 height 24
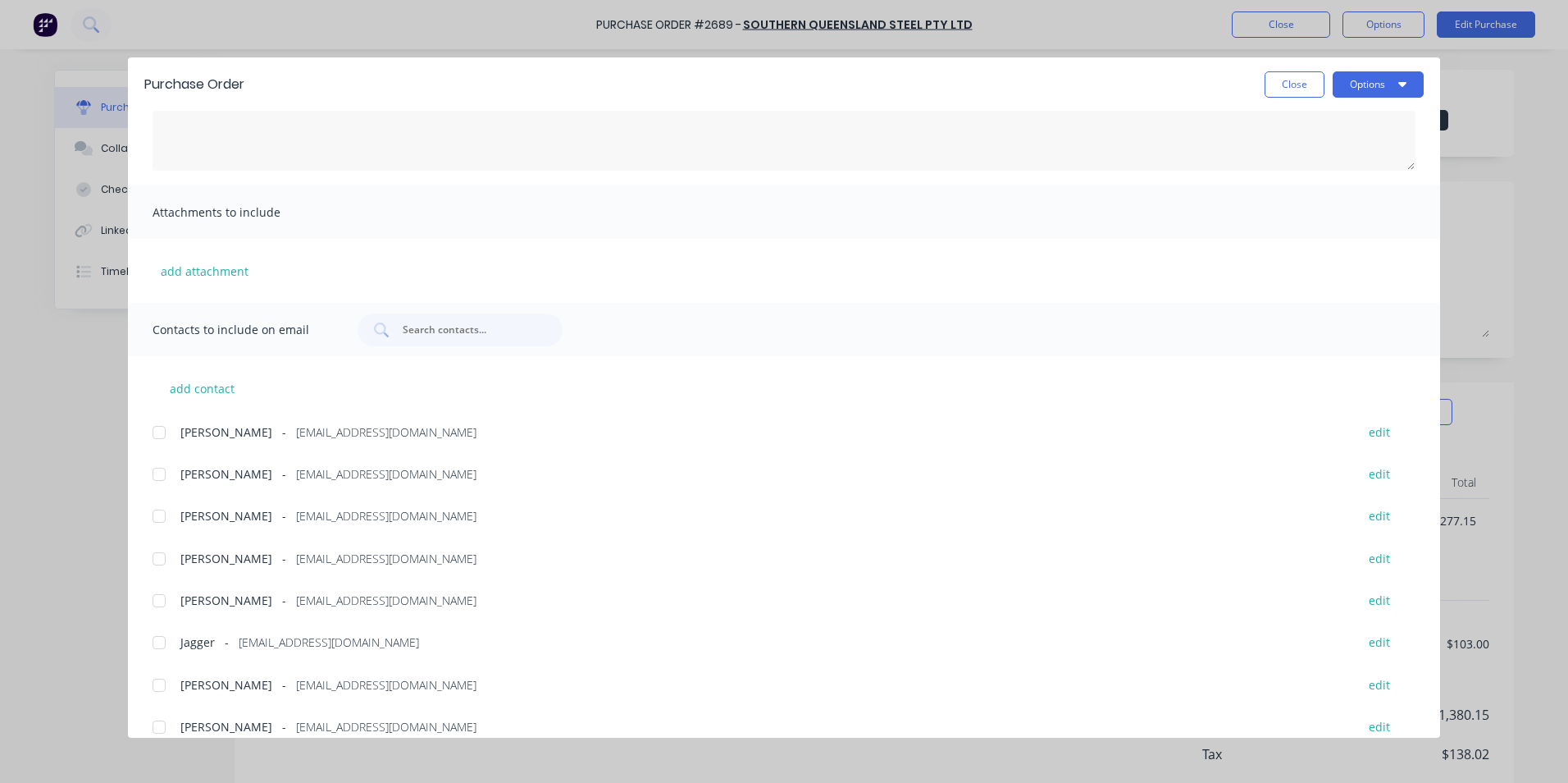
scroll to position [246, 0]
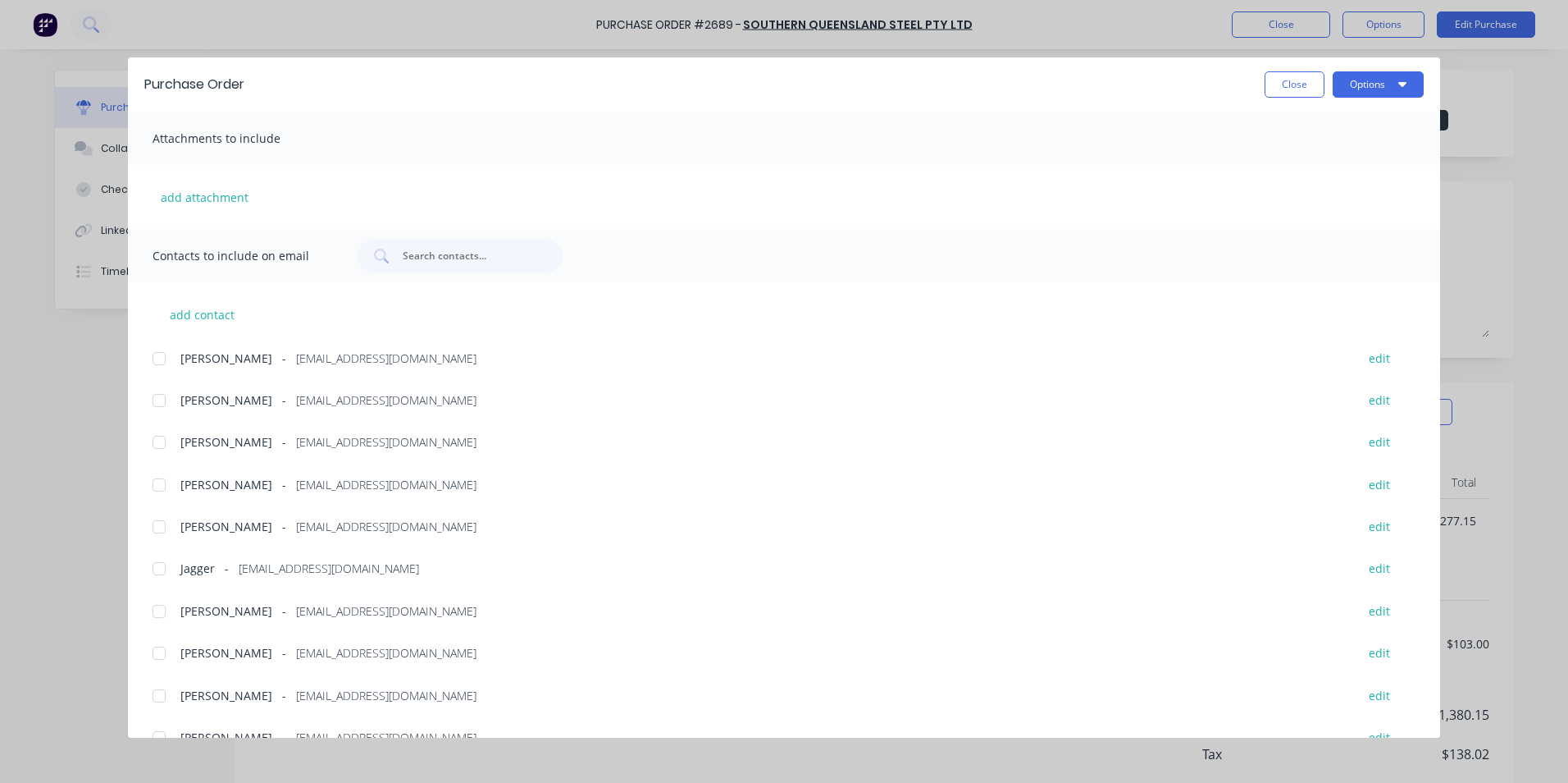
click at [158, 655] on div at bounding box center [159, 653] width 33 height 33
click at [1363, 78] on button "Options" at bounding box center [1378, 84] width 91 height 26
click at [1320, 120] on div "Preview" at bounding box center [1345, 126] width 126 height 24
click at [1290, 85] on button "Close" at bounding box center [1295, 84] width 60 height 26
type textarea "x"
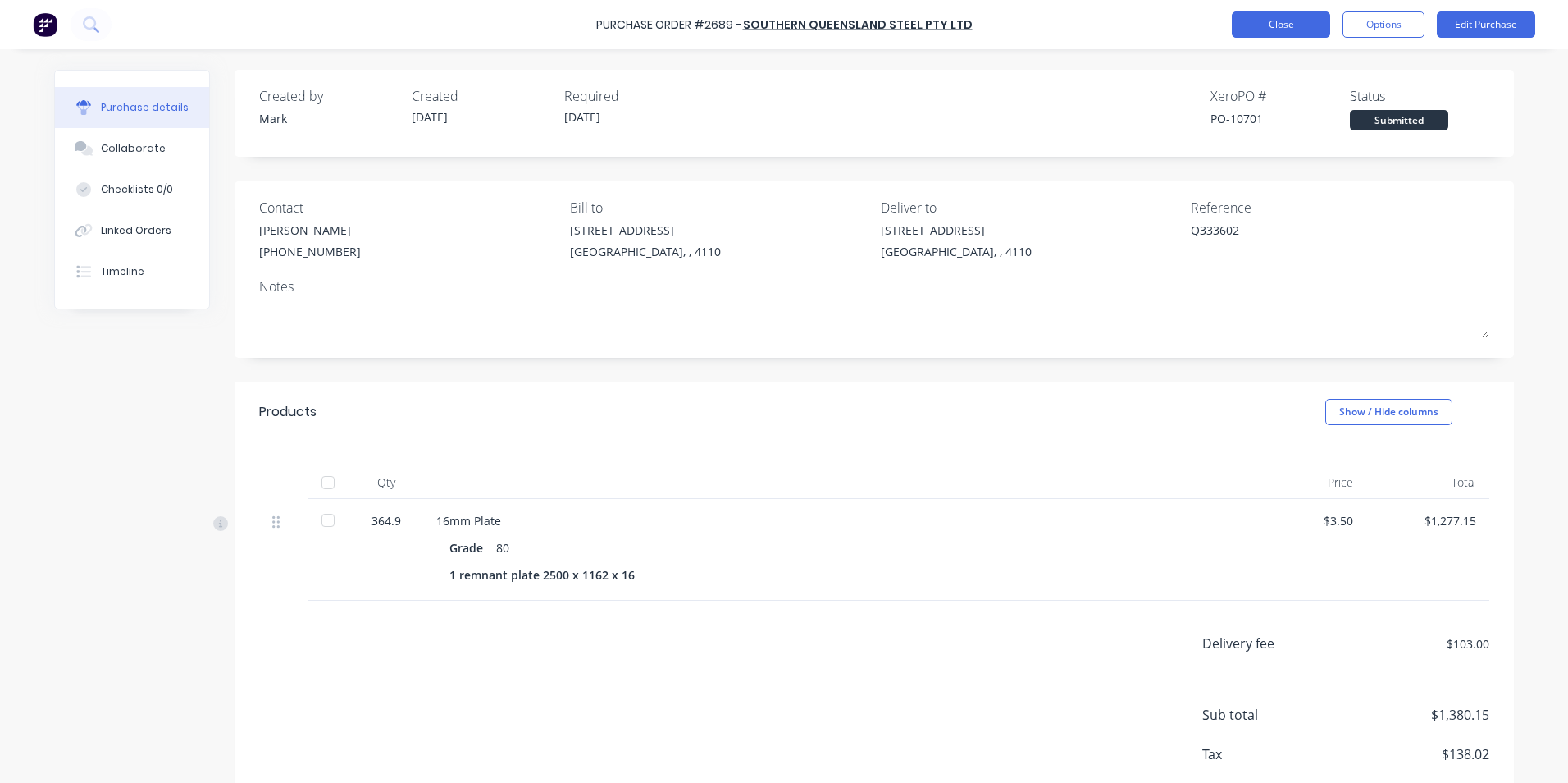
click at [1295, 16] on button "Close" at bounding box center [1281, 24] width 99 height 26
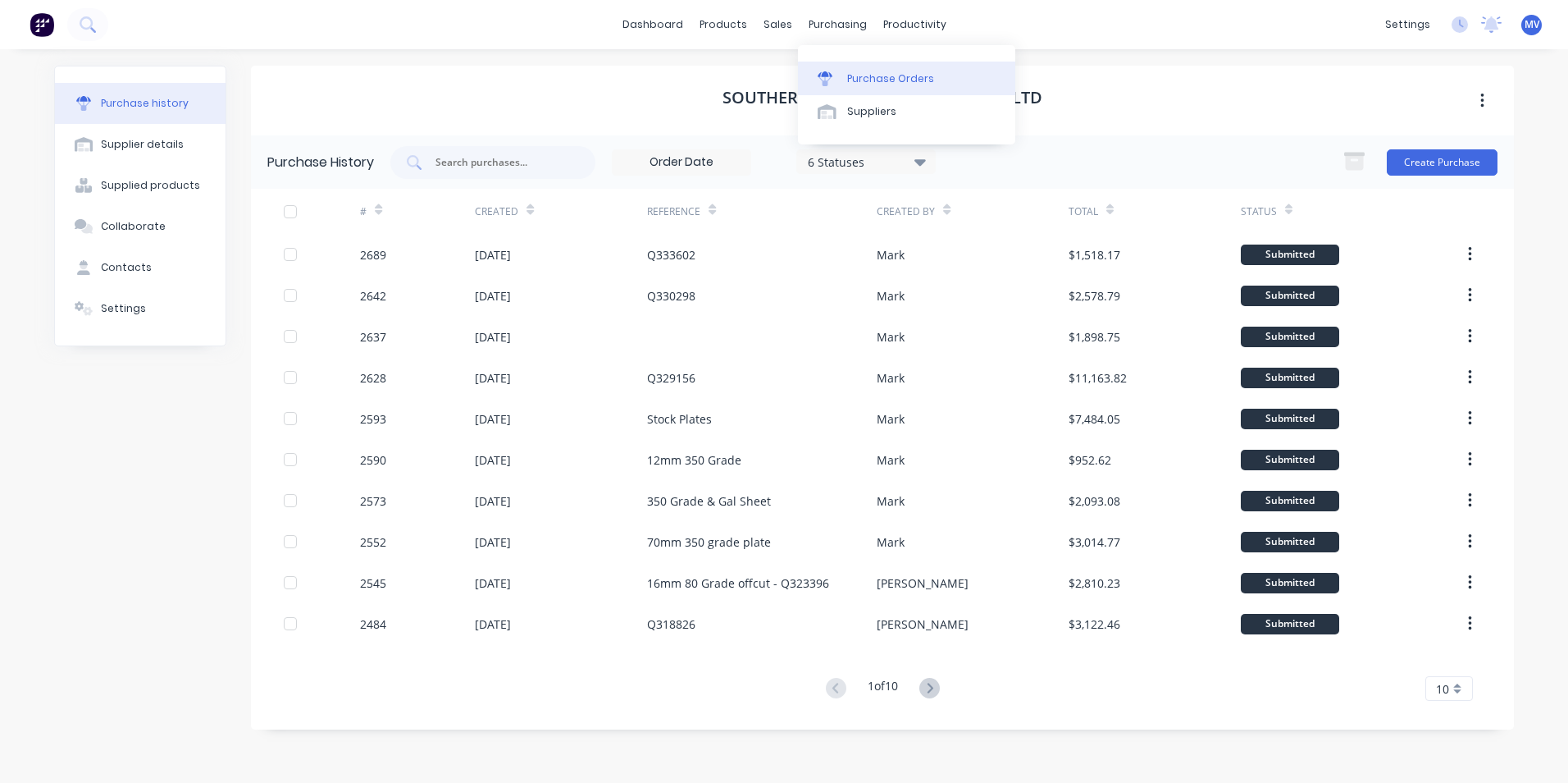
click at [870, 77] on div "Purchase Orders" at bounding box center [891, 78] width 87 height 15
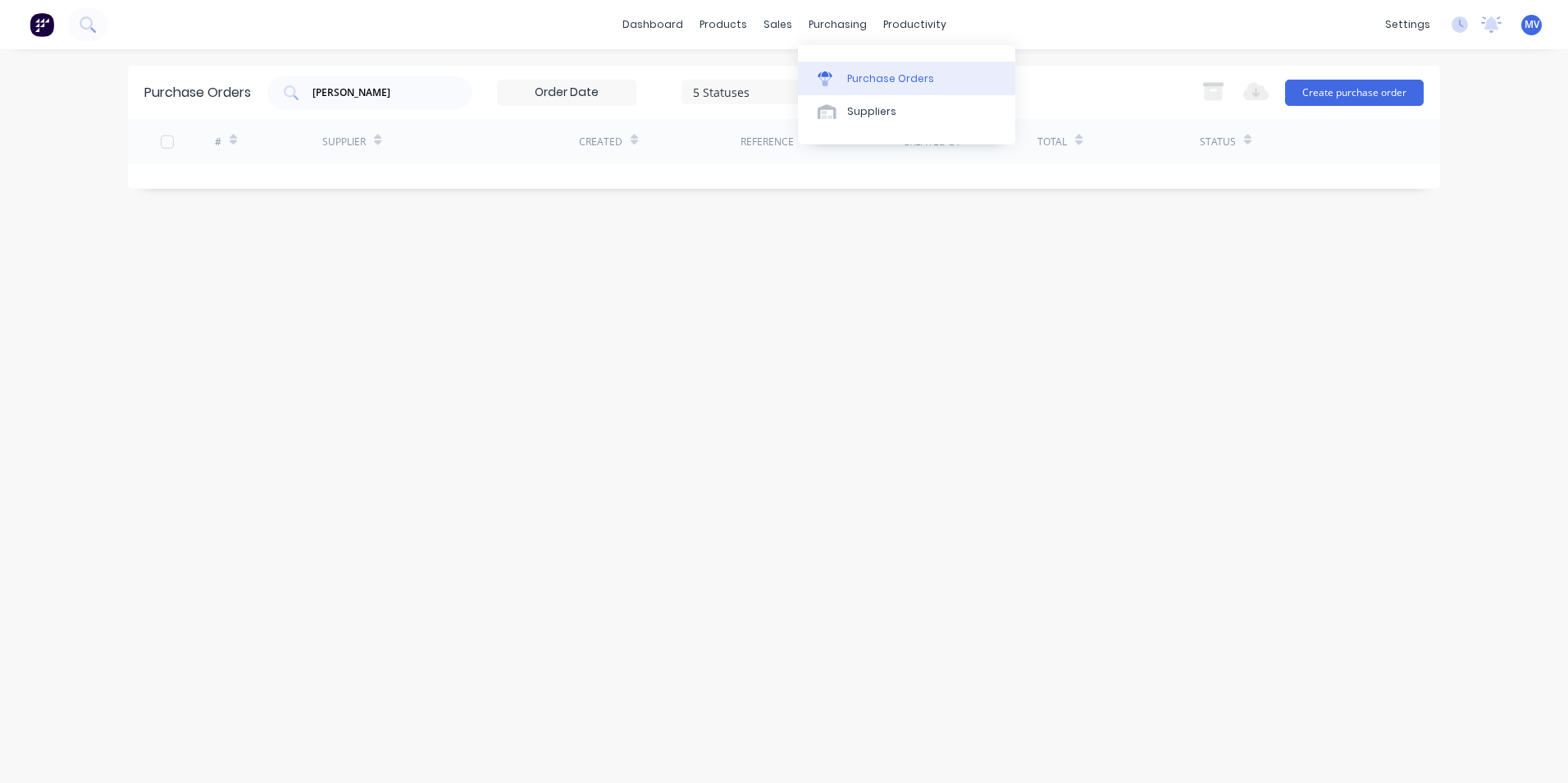
click at [865, 78] on div "Purchase Orders" at bounding box center [891, 78] width 87 height 15
click at [340, 98] on input "[PERSON_NAME]" at bounding box center [379, 92] width 137 height 16
type input "r"
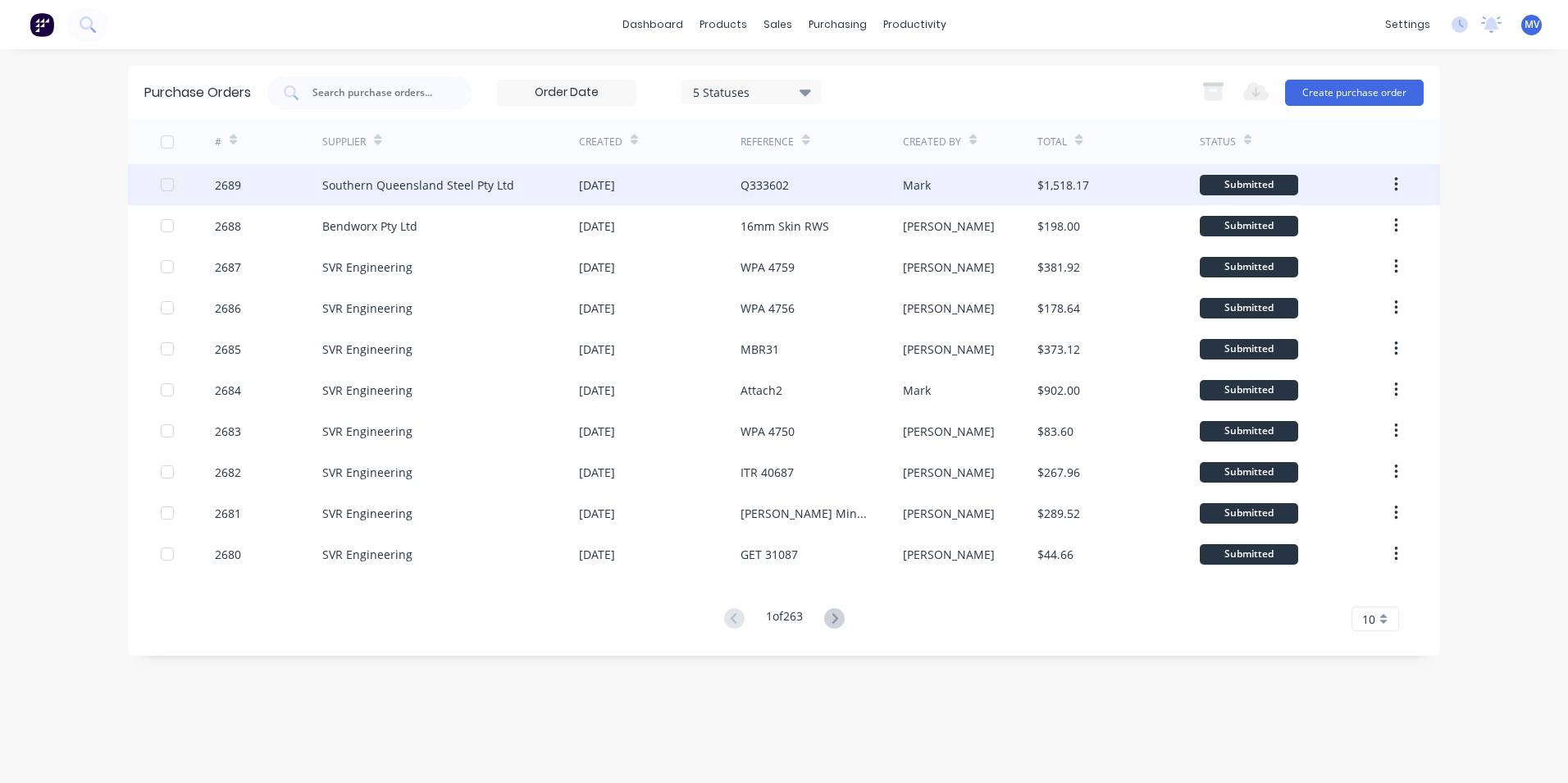
click at [399, 183] on div "Southern Queensland Steel Pty Ltd" at bounding box center [418, 185] width 192 height 17
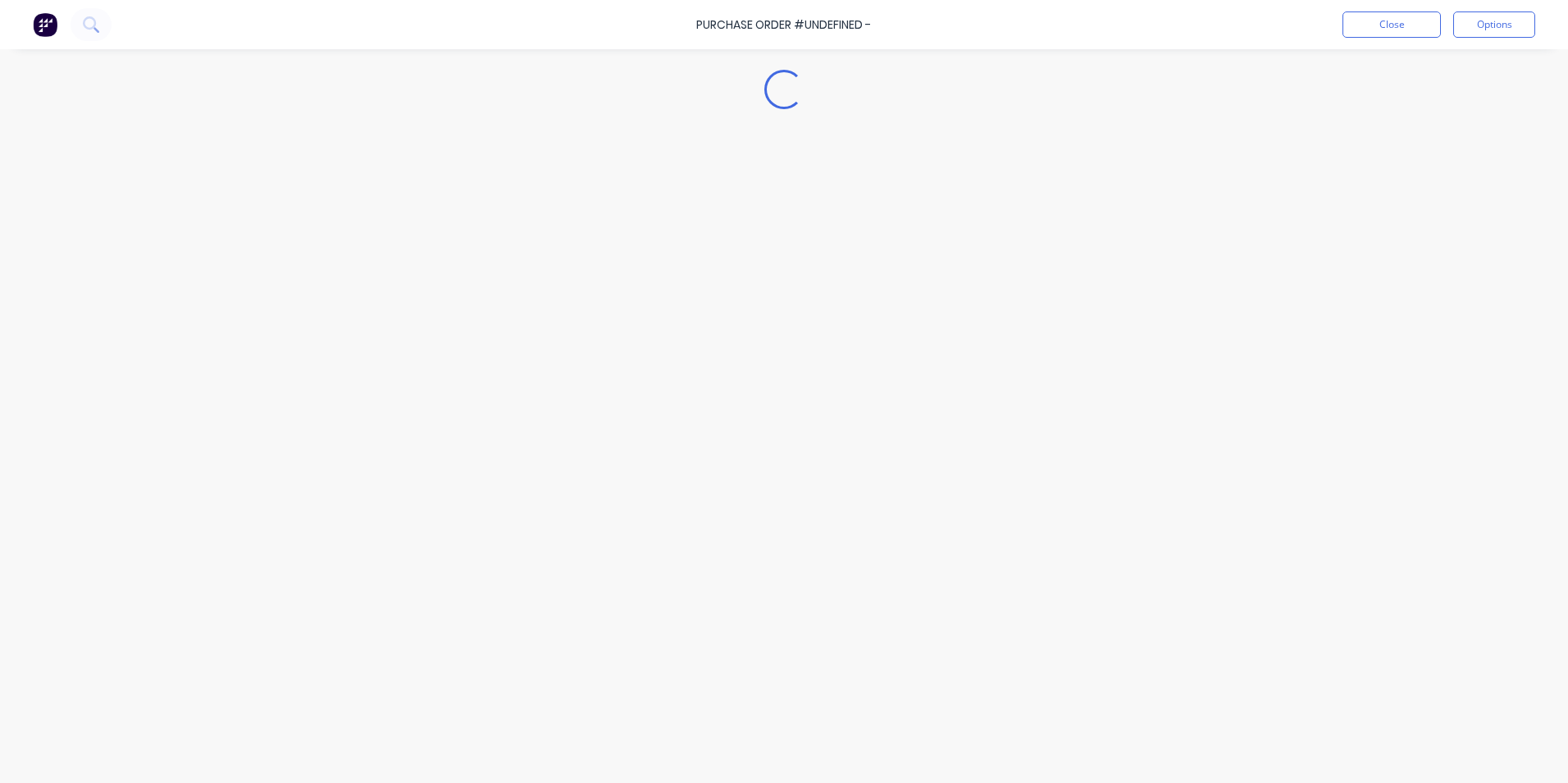
type textarea "x"
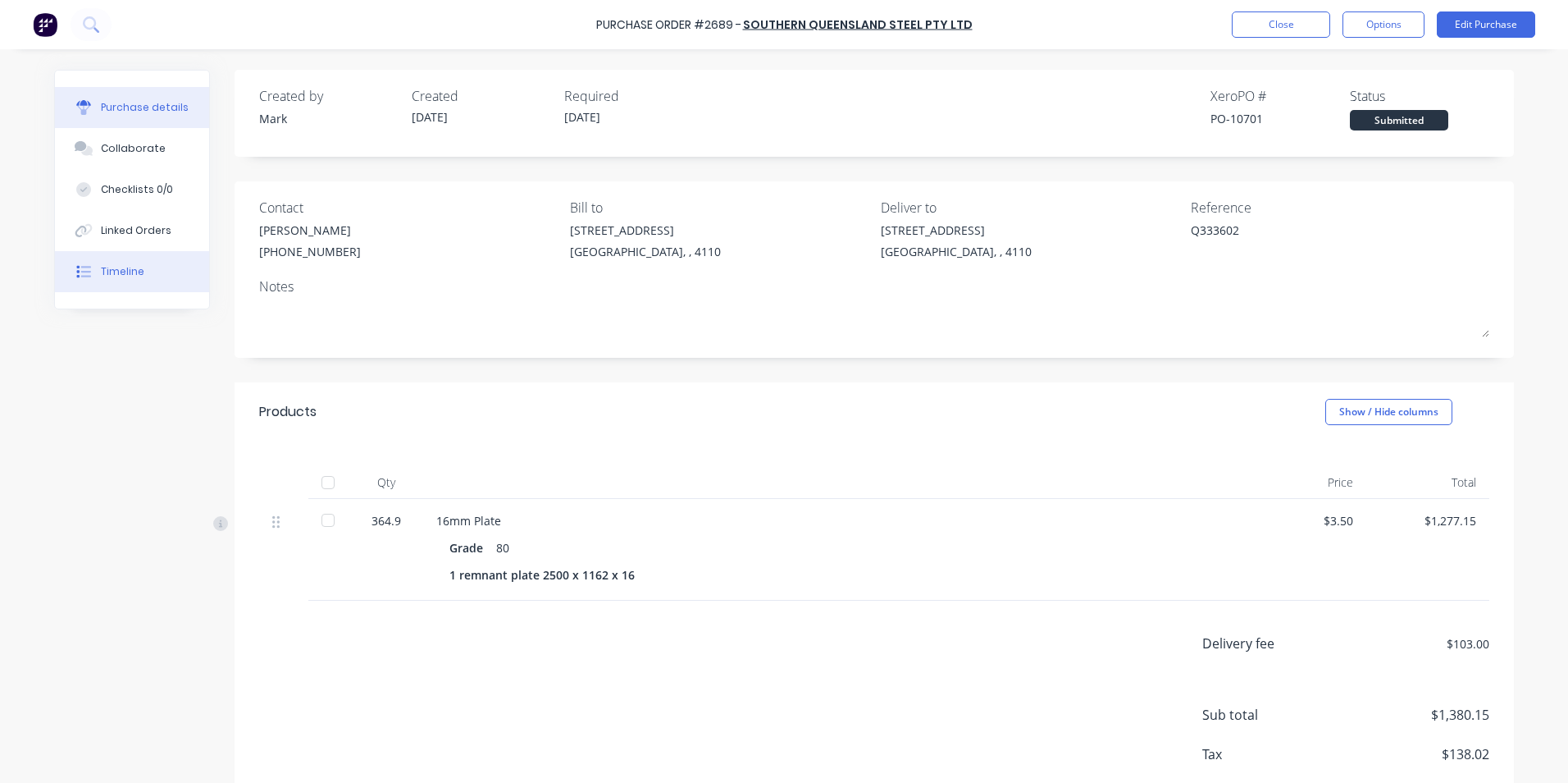
click at [115, 271] on div "Timeline" at bounding box center [122, 271] width 44 height 15
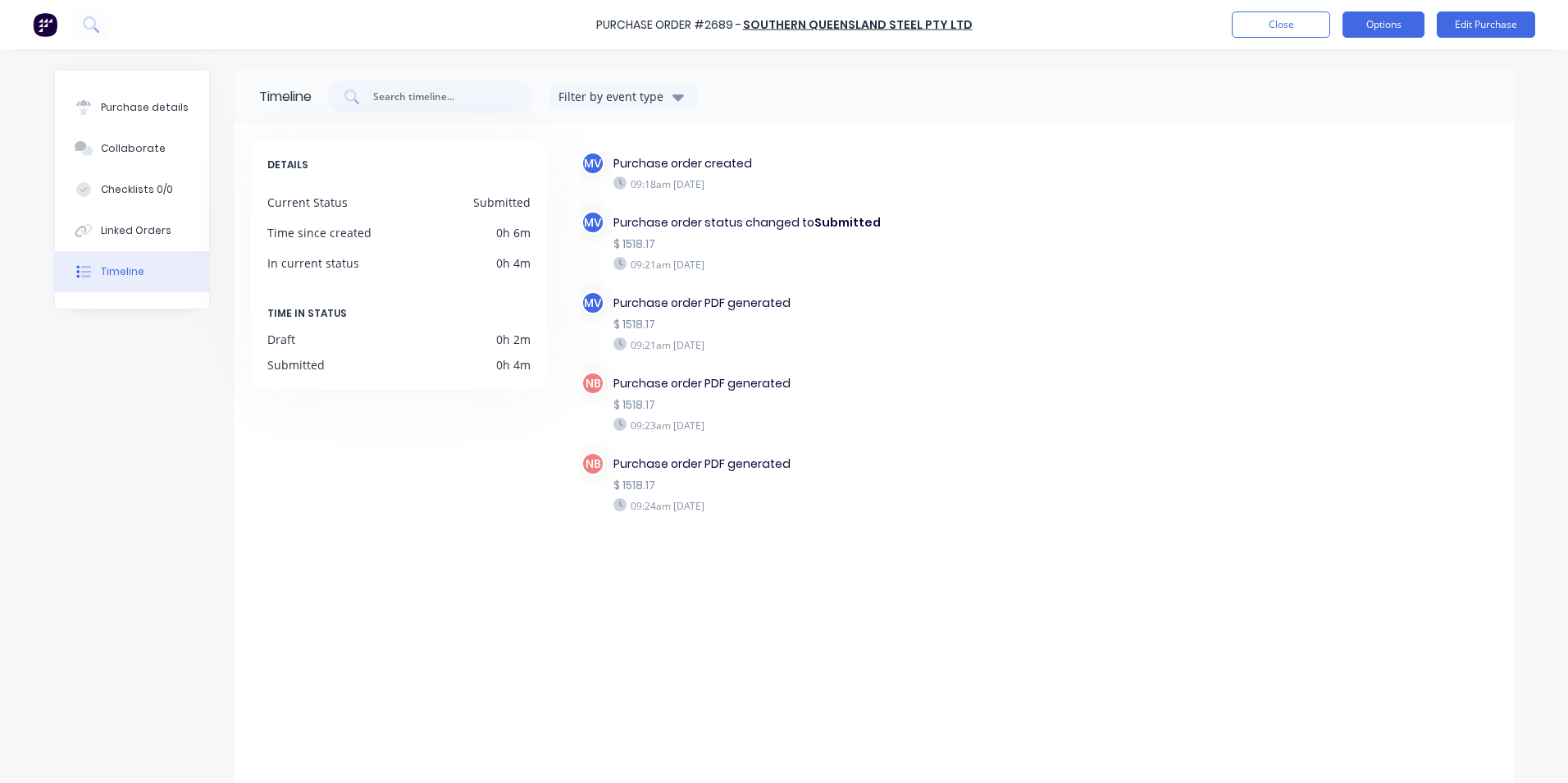
click at [1384, 22] on button "Options" at bounding box center [1383, 24] width 82 height 26
click at [1326, 67] on div "Print / Email" at bounding box center [1346, 67] width 126 height 24
click at [1299, 97] on div "With pricing" at bounding box center [1346, 100] width 126 height 24
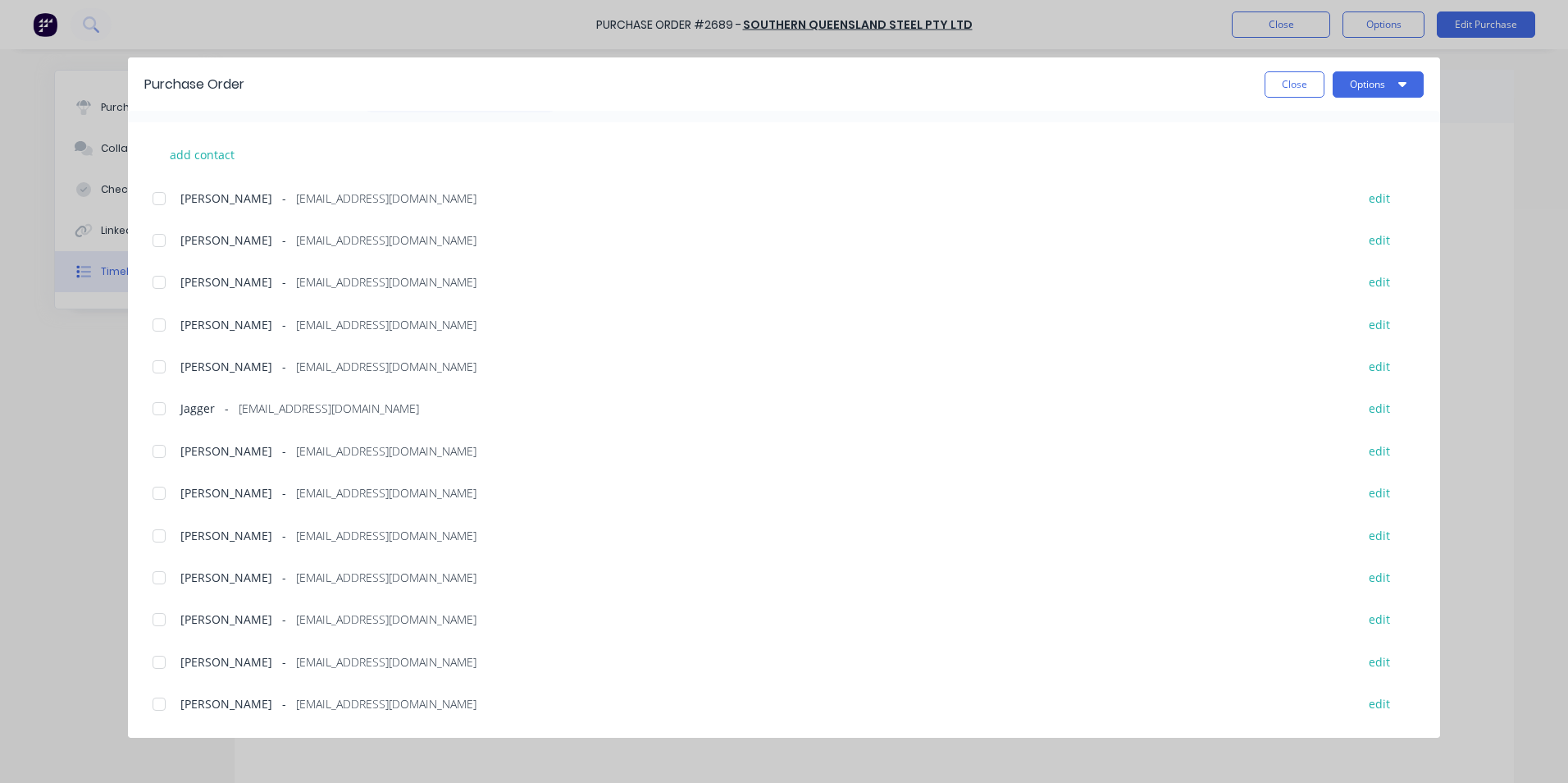
scroll to position [410, 0]
click at [159, 490] on div at bounding box center [159, 489] width 33 height 33
click at [1377, 78] on button "Options" at bounding box center [1378, 84] width 91 height 26
click at [1302, 190] on div "Email" at bounding box center [1345, 191] width 126 height 24
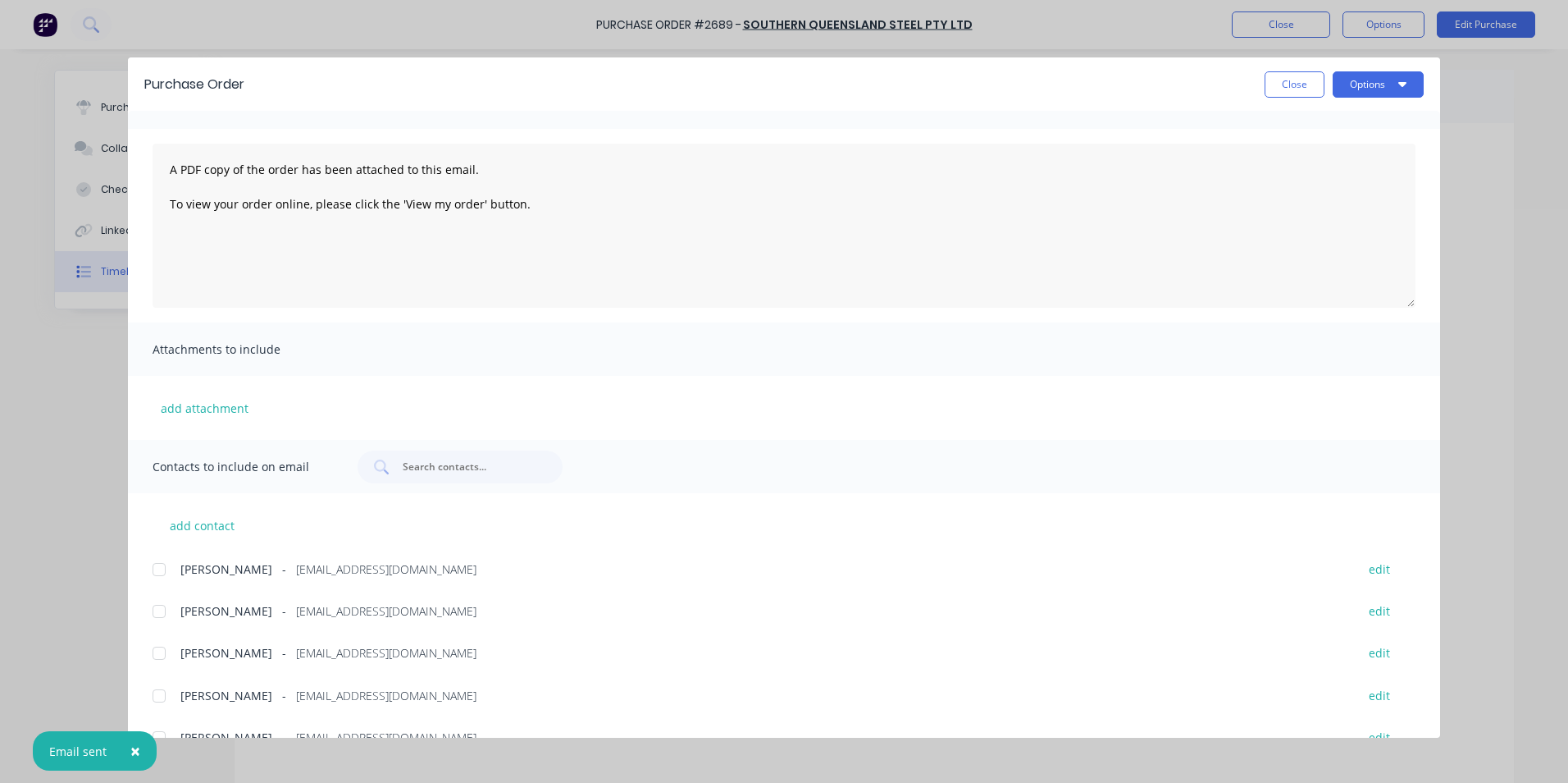
scroll to position [0, 0]
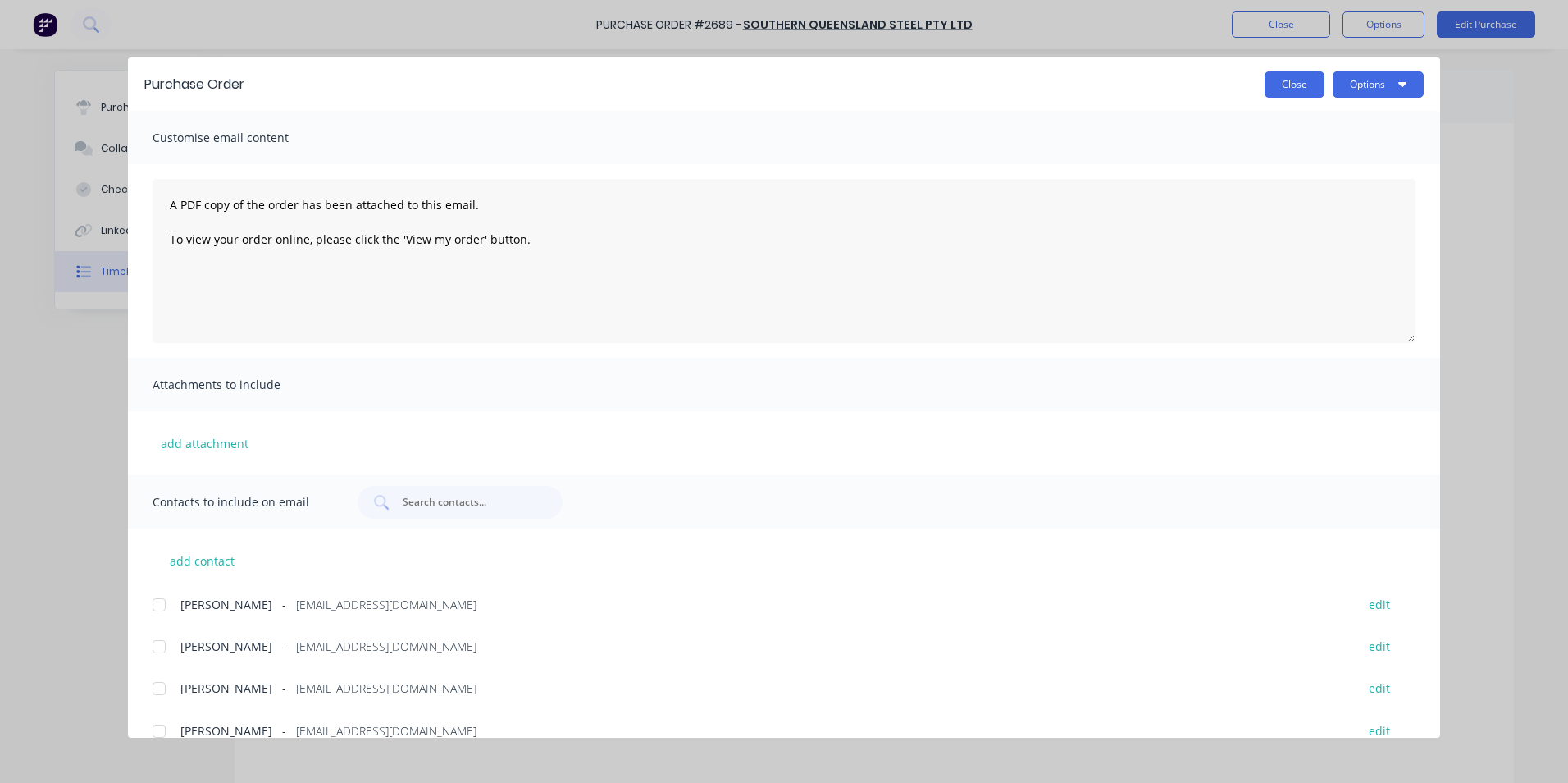
click at [1295, 84] on button "Close" at bounding box center [1295, 84] width 60 height 26
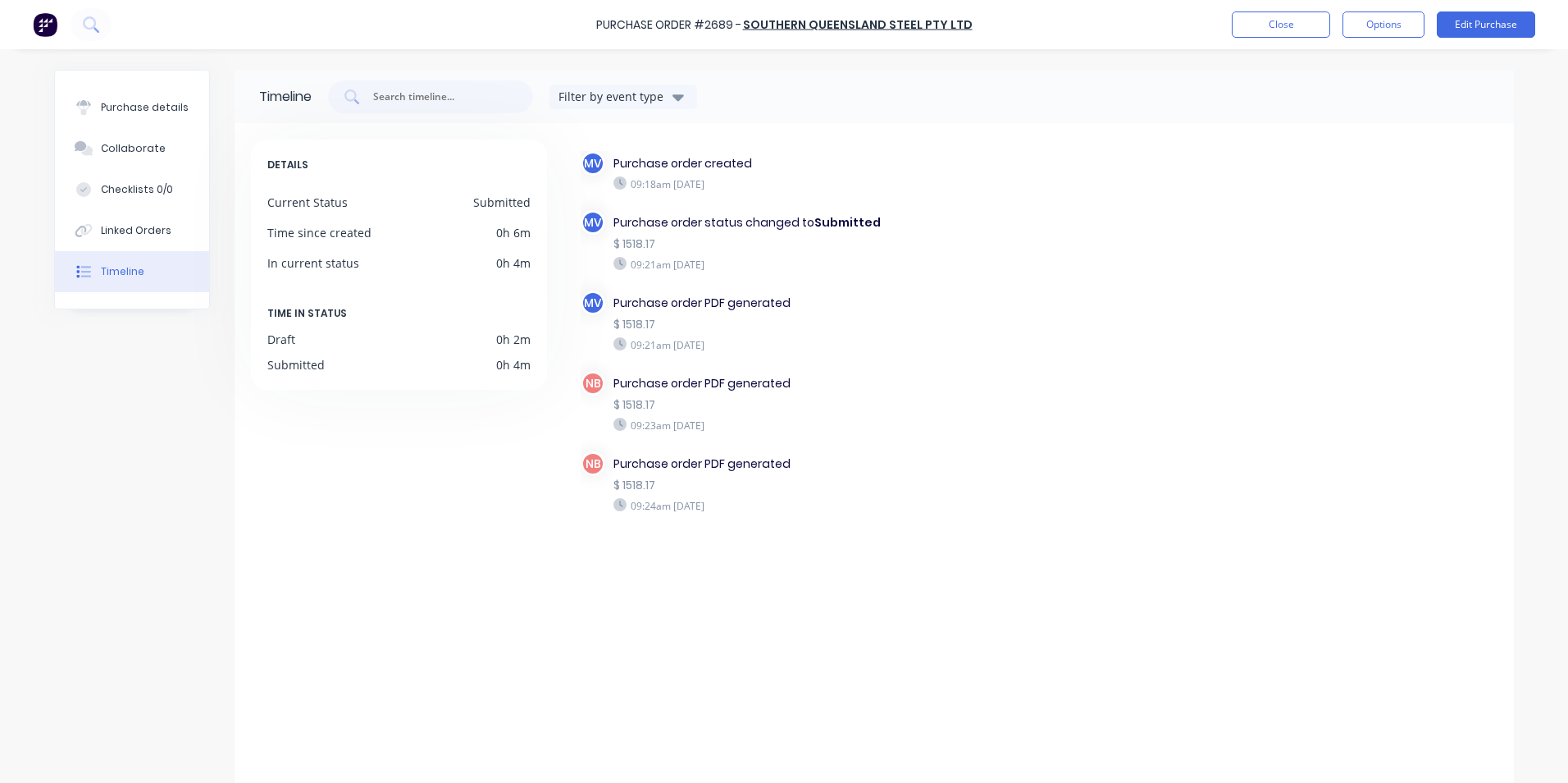
click at [114, 267] on div "Timeline" at bounding box center [122, 271] width 44 height 15
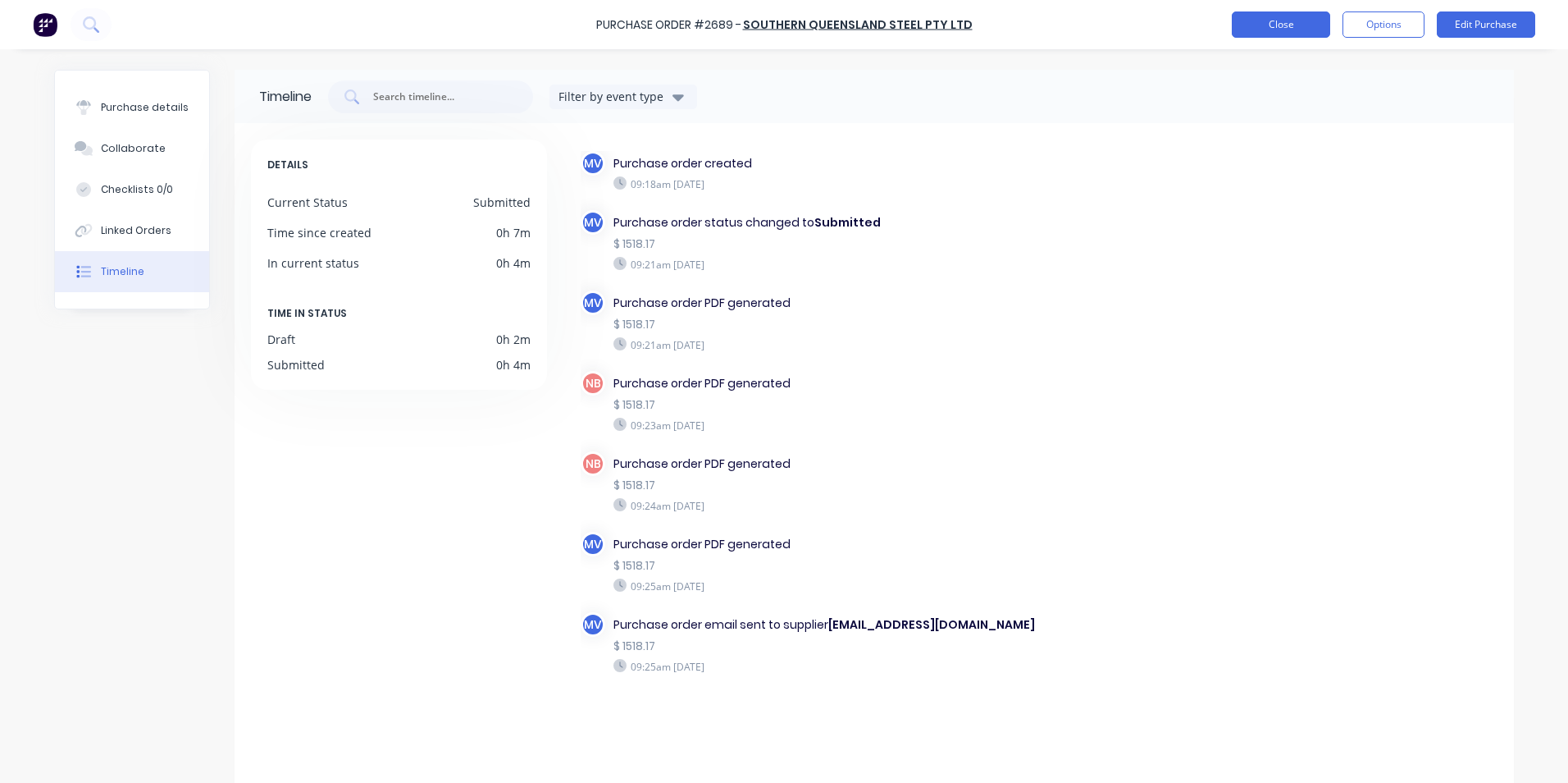
click at [1286, 16] on button "Close" at bounding box center [1281, 24] width 99 height 26
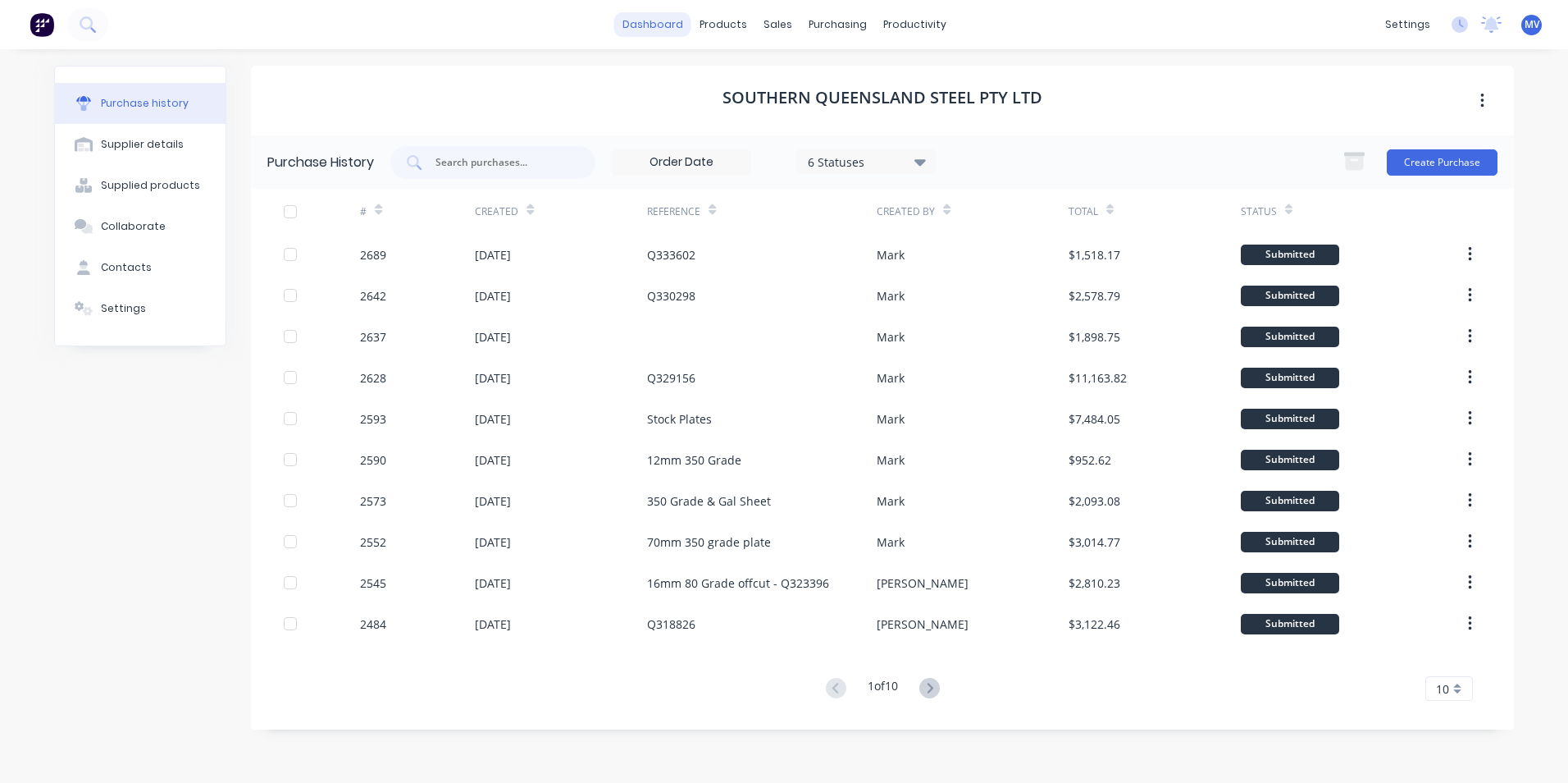
click at [656, 24] on link "dashboard" at bounding box center [653, 24] width 77 height 24
